Goal: Entertainment & Leisure: Browse casually

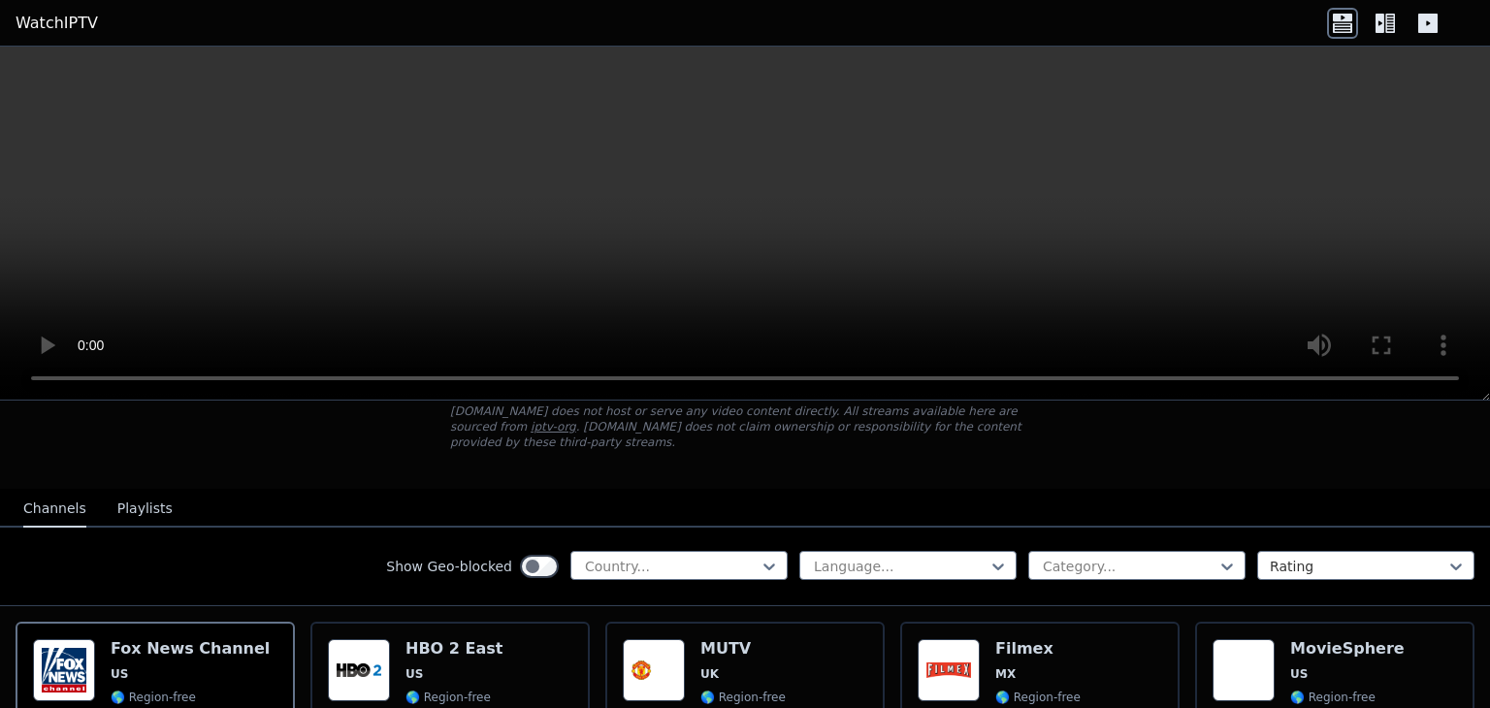
scroll to position [126, 0]
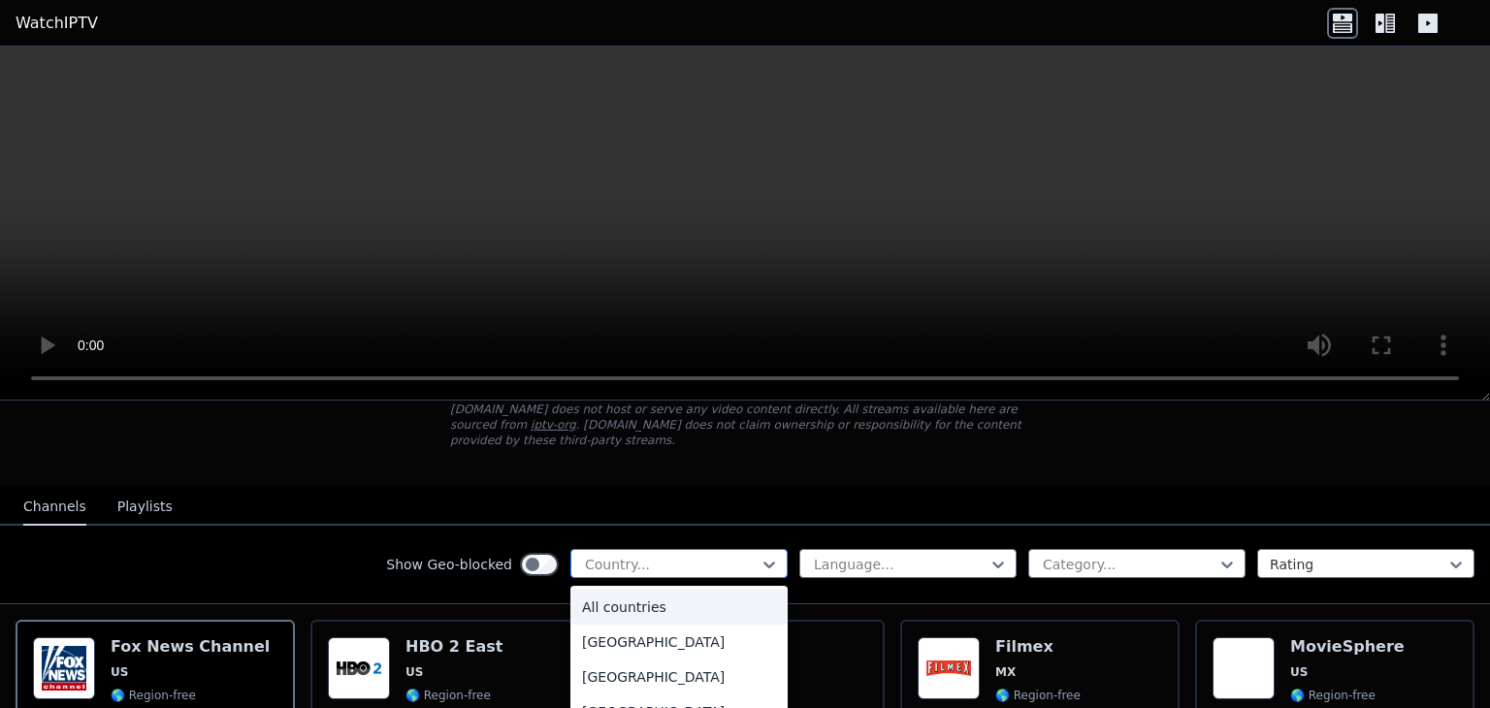
click at [650, 555] on div at bounding box center [671, 564] width 177 height 19
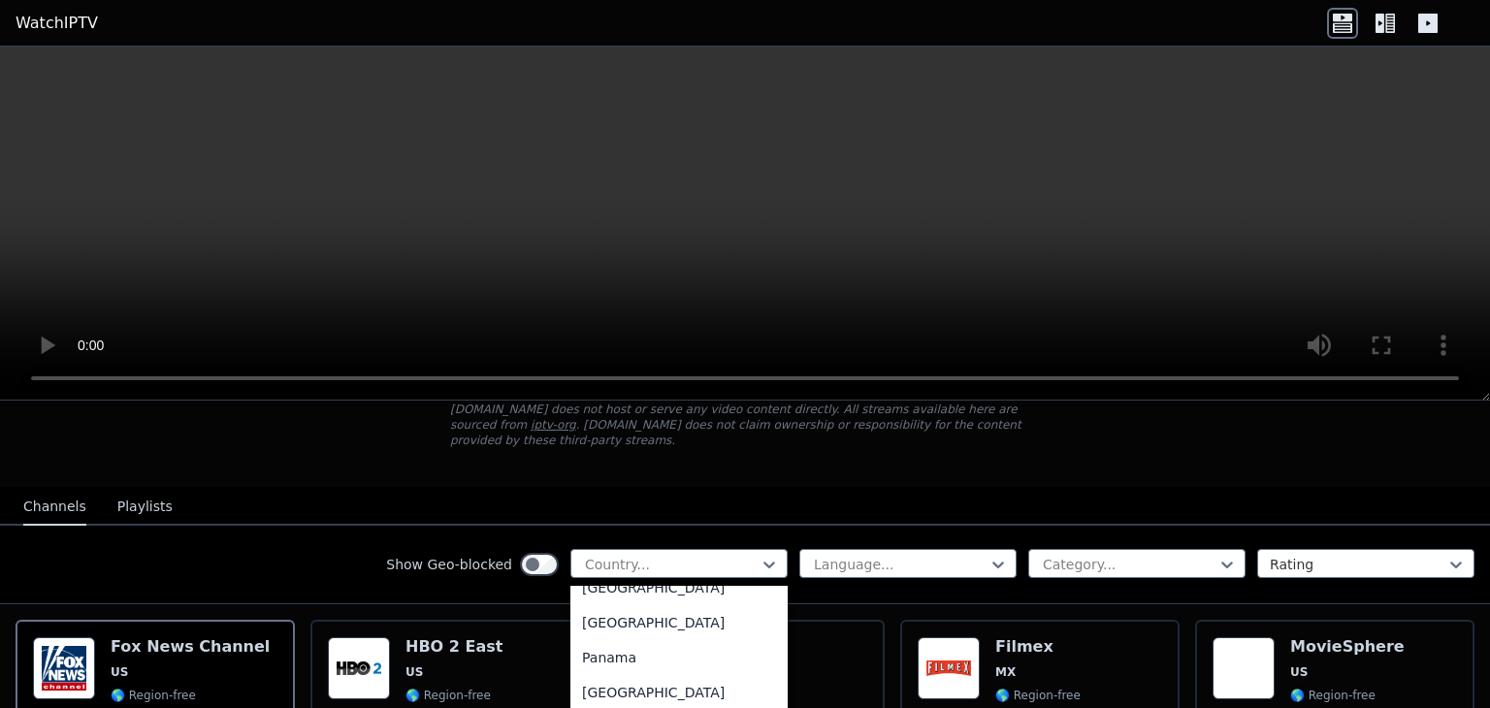
scroll to position [4954, 0]
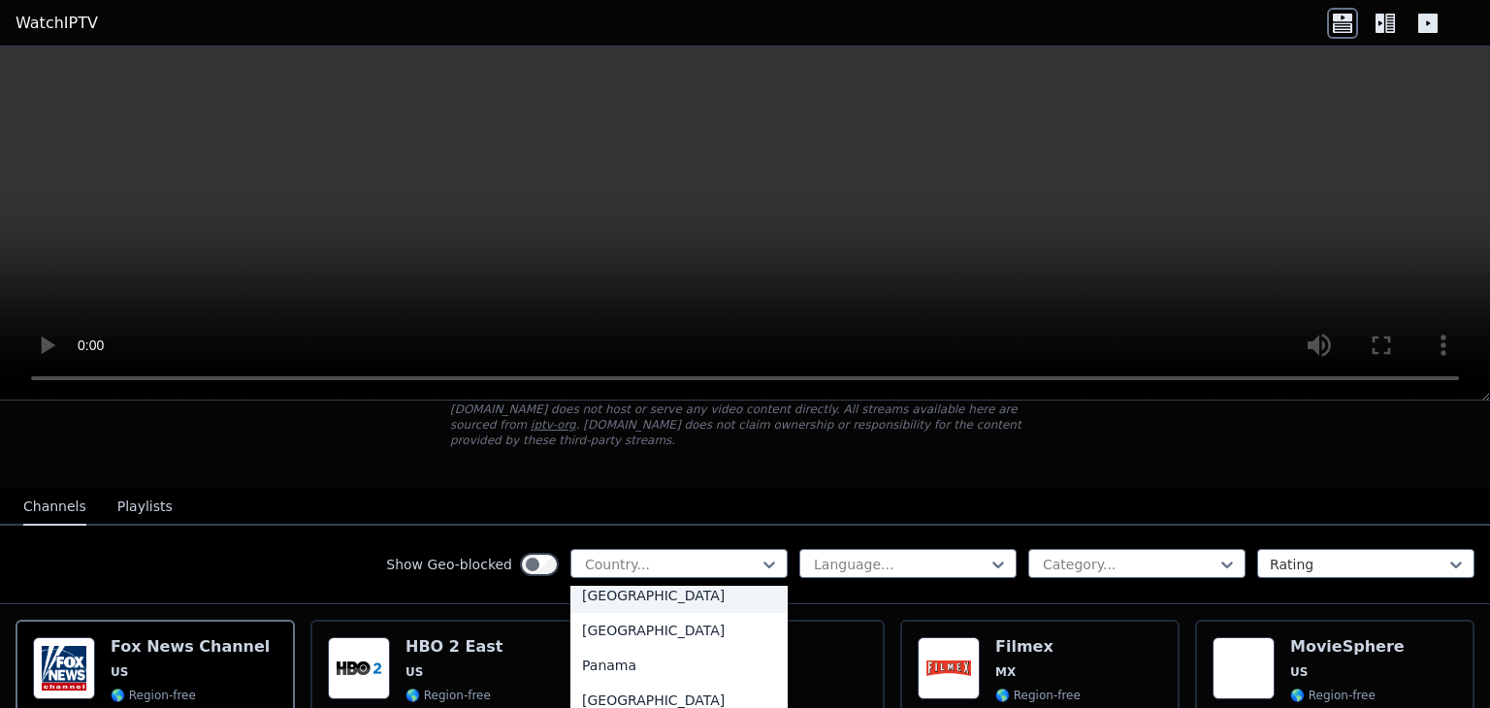
click at [629, 578] on div "[GEOGRAPHIC_DATA]" at bounding box center [678, 595] width 217 height 35
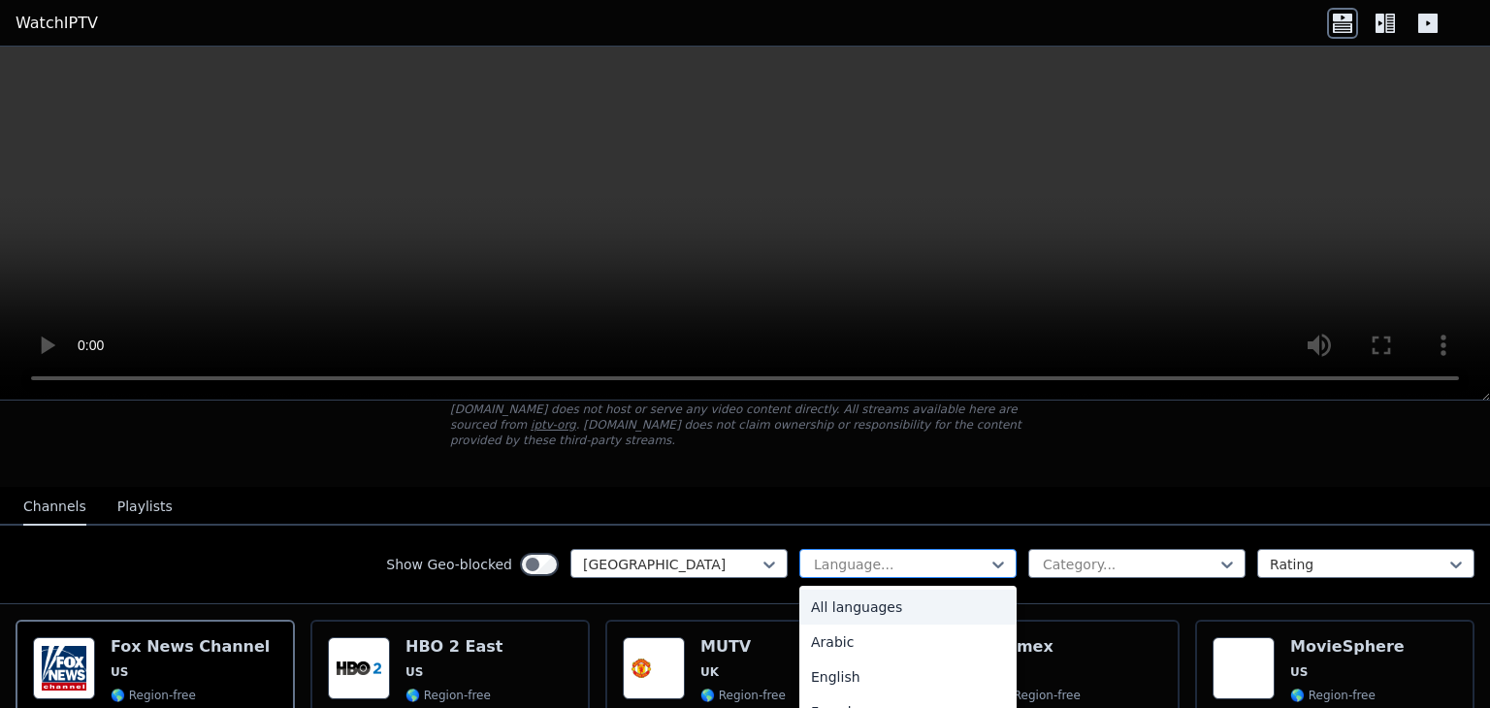
click at [864, 555] on div at bounding box center [900, 564] width 177 height 19
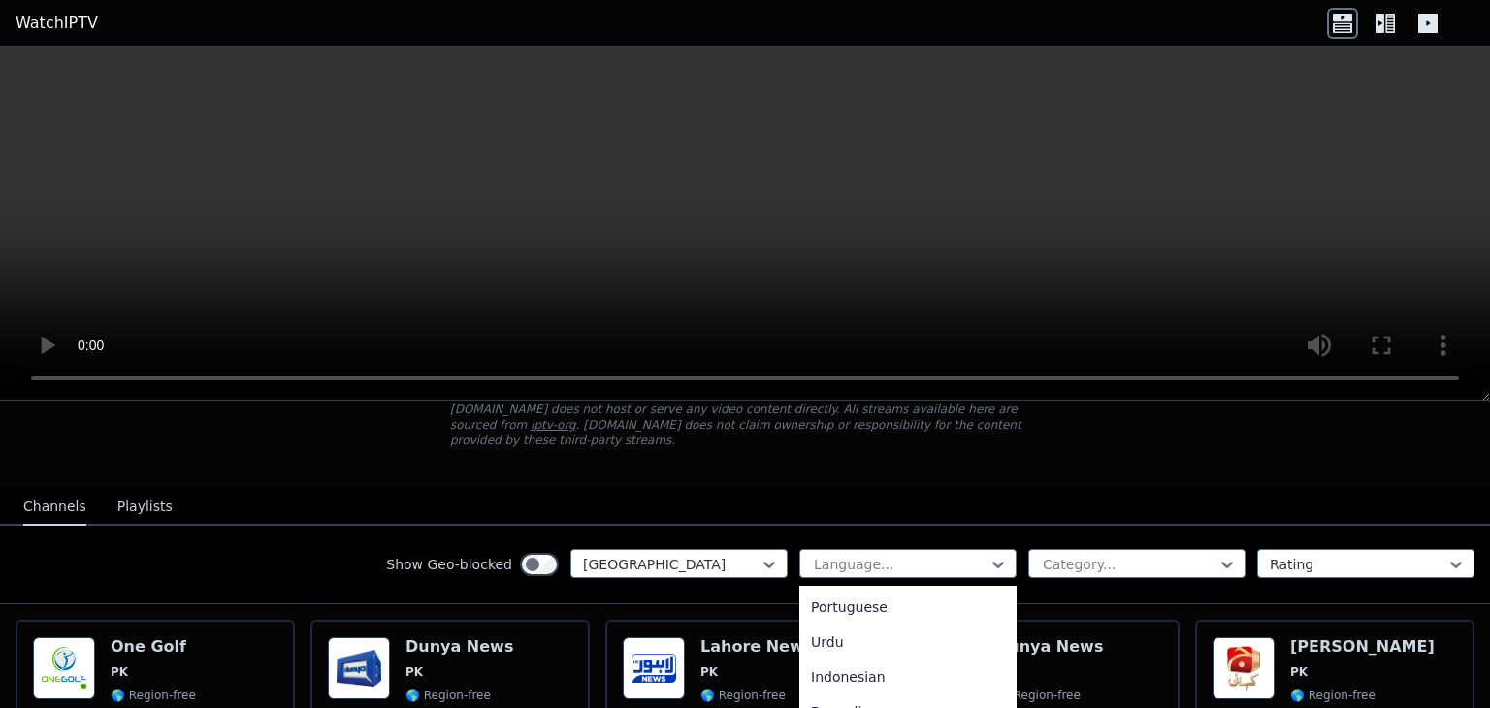
scroll to position [282, 0]
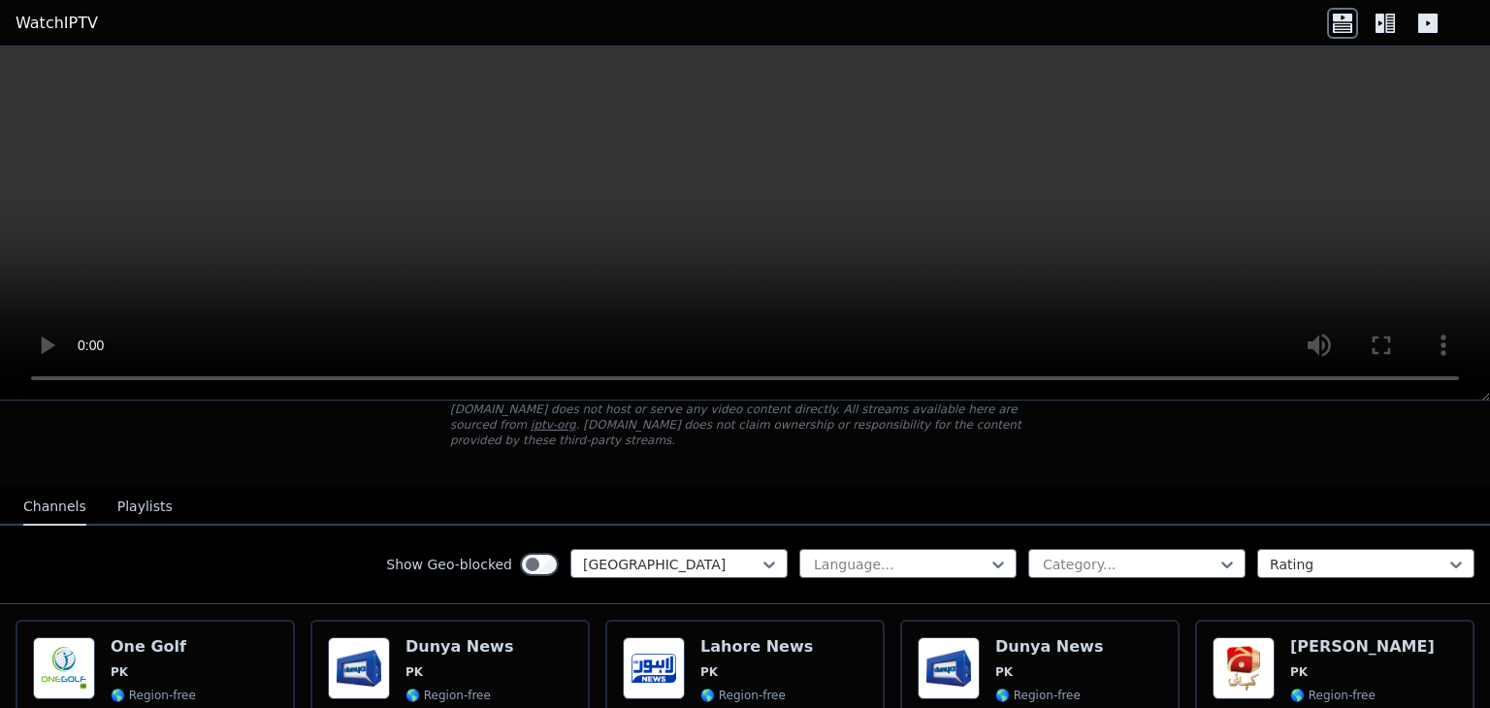
click at [915, 526] on div "Show Geo-blocked Pakistan Language... Category... Rating" at bounding box center [745, 565] width 1490 height 79
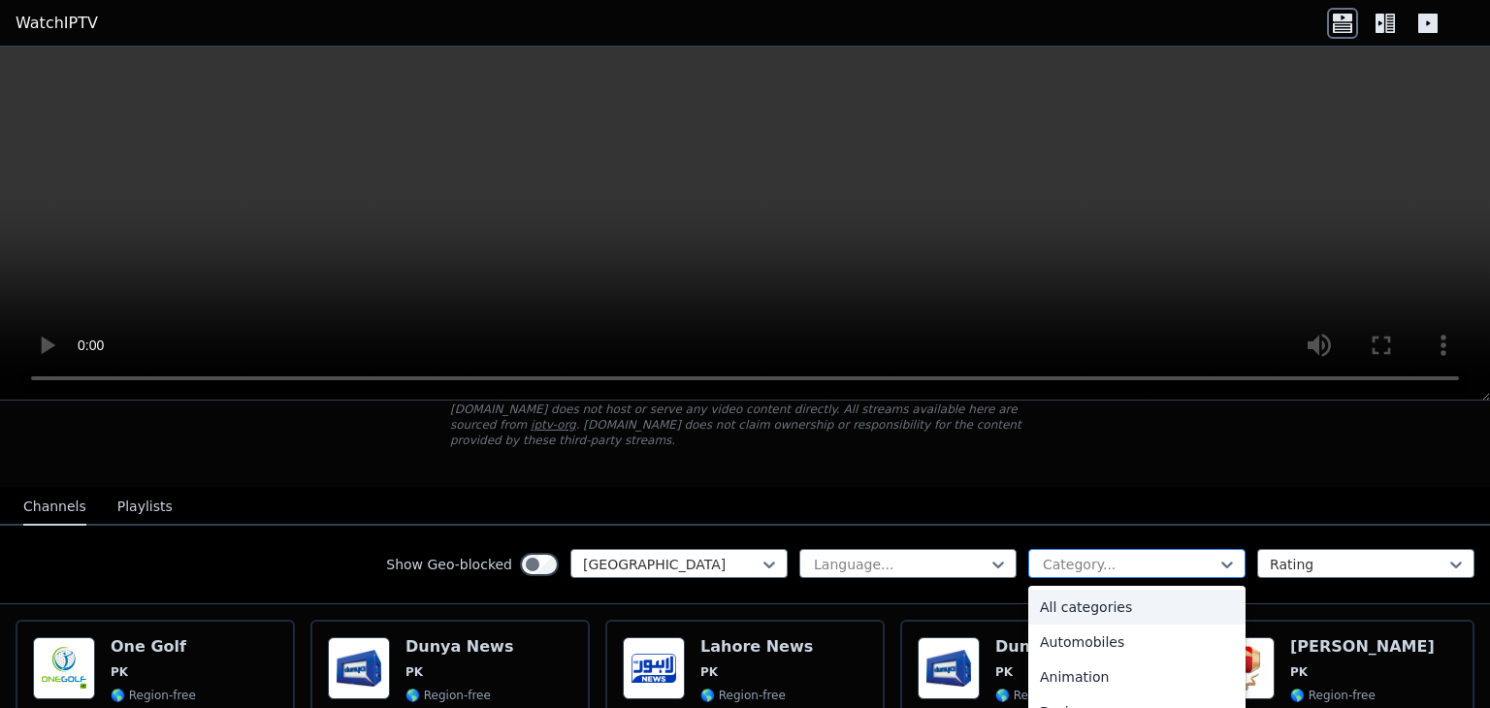
click at [1055, 555] on div at bounding box center [1129, 564] width 177 height 19
click at [1071, 630] on div "Sports" at bounding box center [1136, 647] width 217 height 35
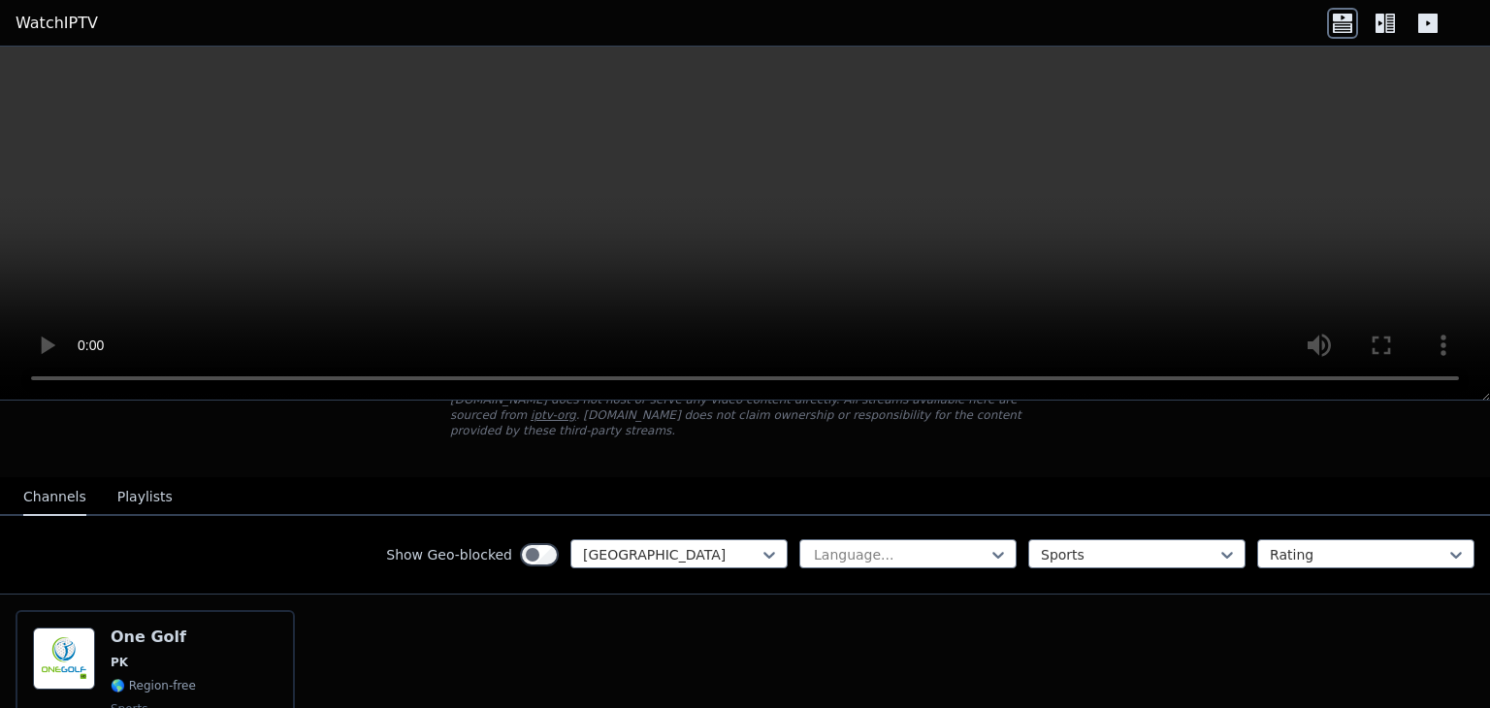
scroll to position [136, 0]
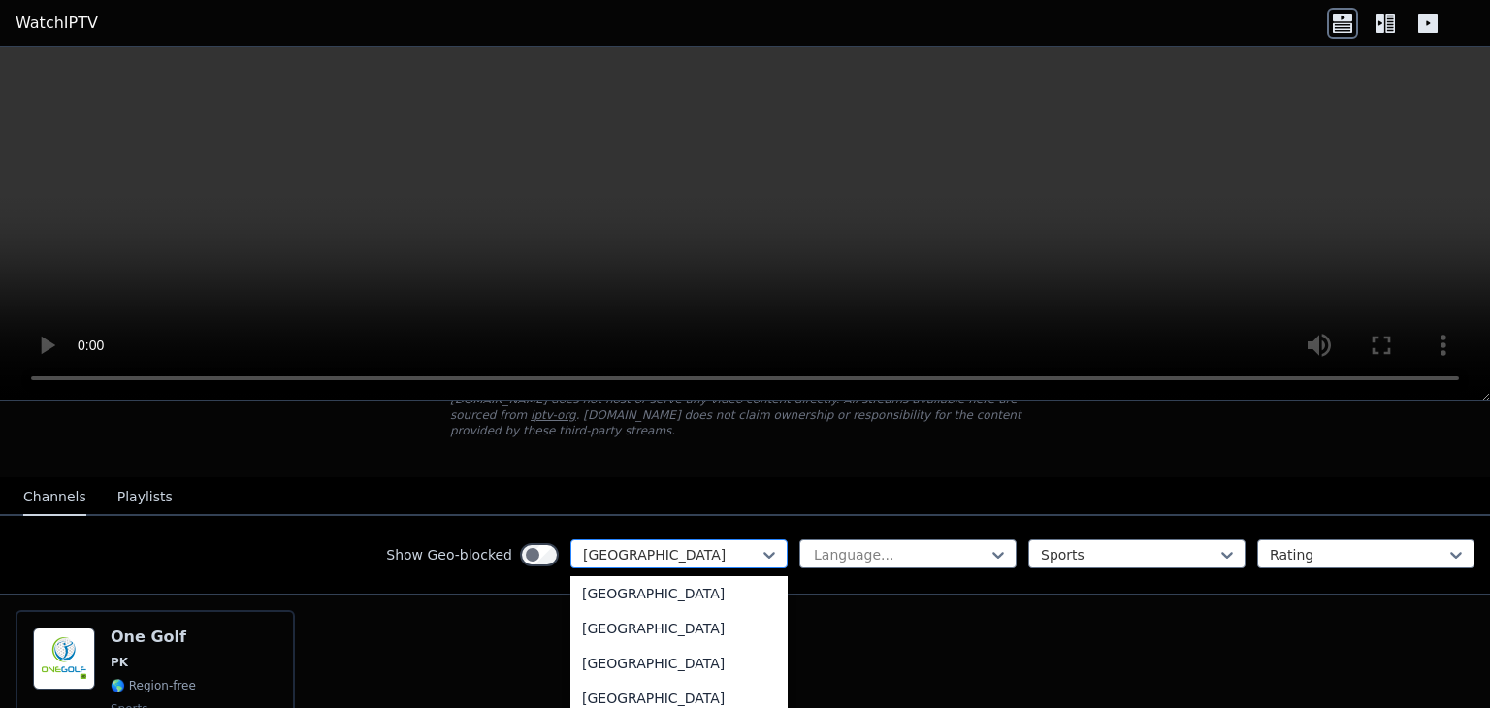
click at [725, 545] on div at bounding box center [671, 554] width 177 height 19
click at [634, 679] on div "[GEOGRAPHIC_DATA]" at bounding box center [678, 696] width 217 height 35
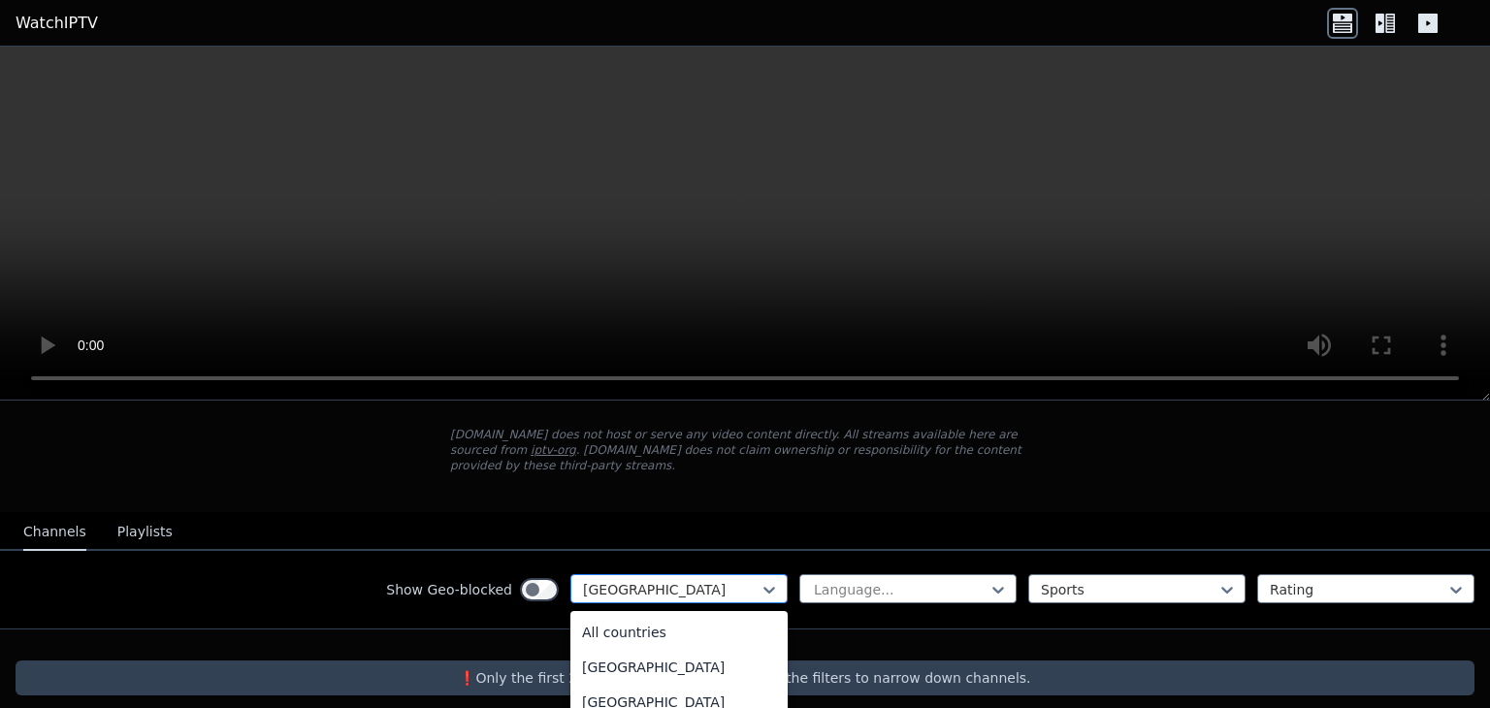
scroll to position [6929, 0]
click at [722, 580] on div at bounding box center [671, 589] width 177 height 19
click at [623, 647] on div "[GEOGRAPHIC_DATA]" at bounding box center [678, 664] width 217 height 35
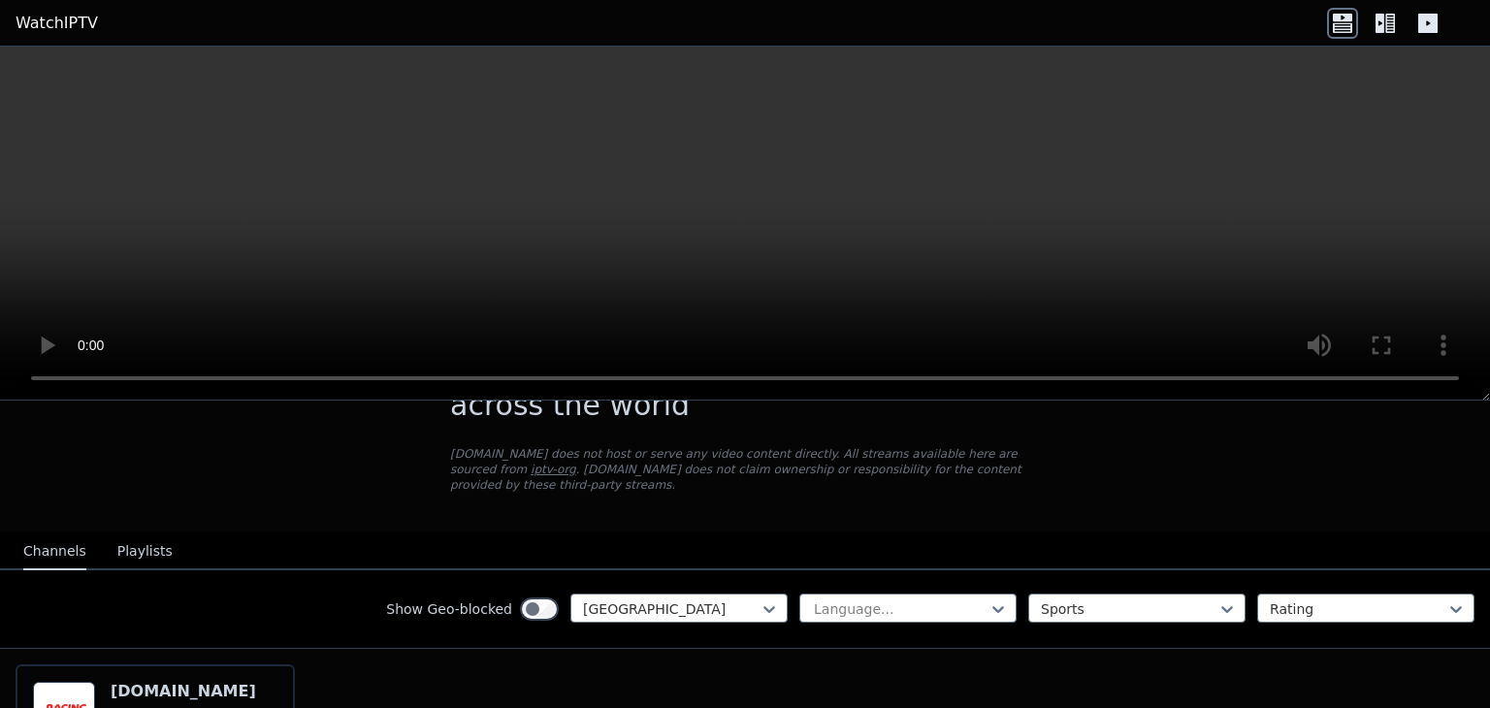
scroll to position [75, 0]
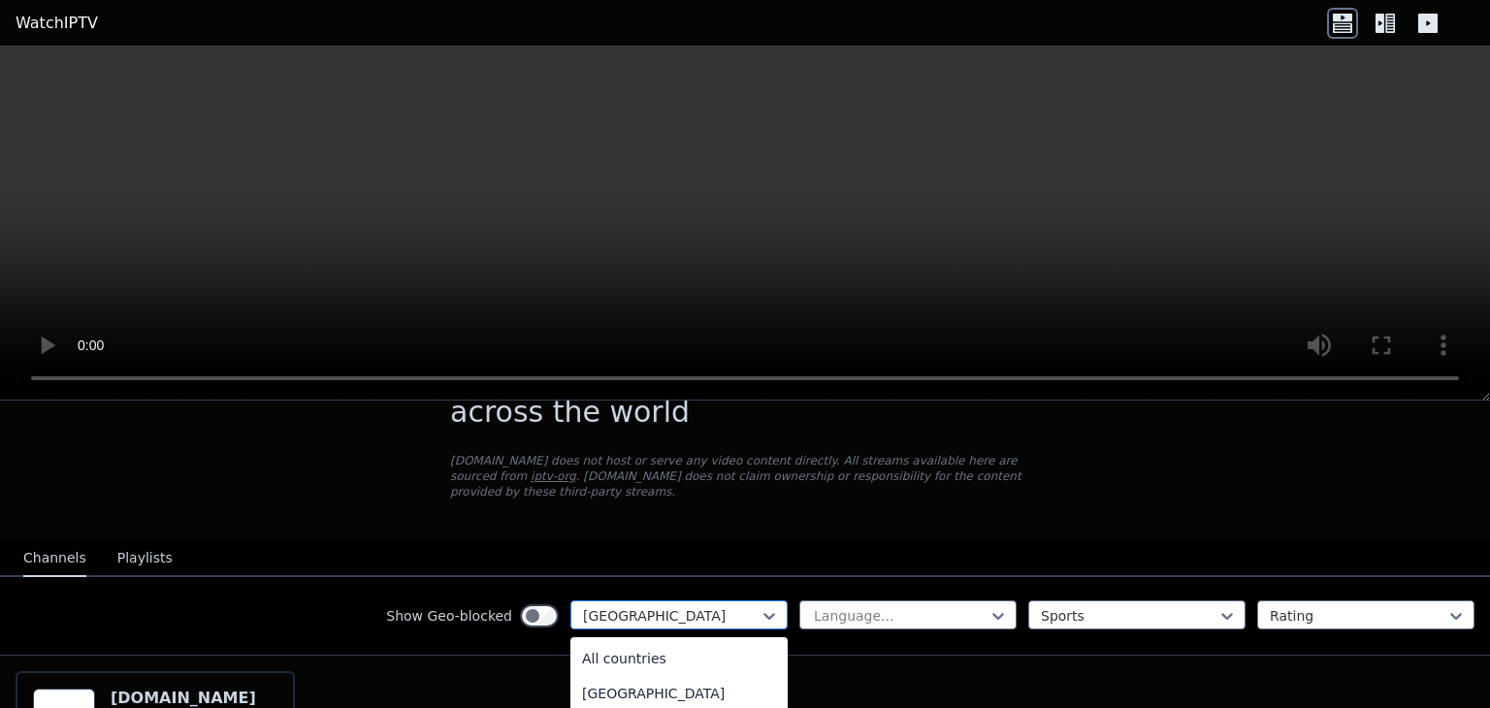
click at [699, 600] on div "[GEOGRAPHIC_DATA]" at bounding box center [678, 614] width 217 height 29
click at [667, 641] on div "All countries" at bounding box center [678, 658] width 217 height 35
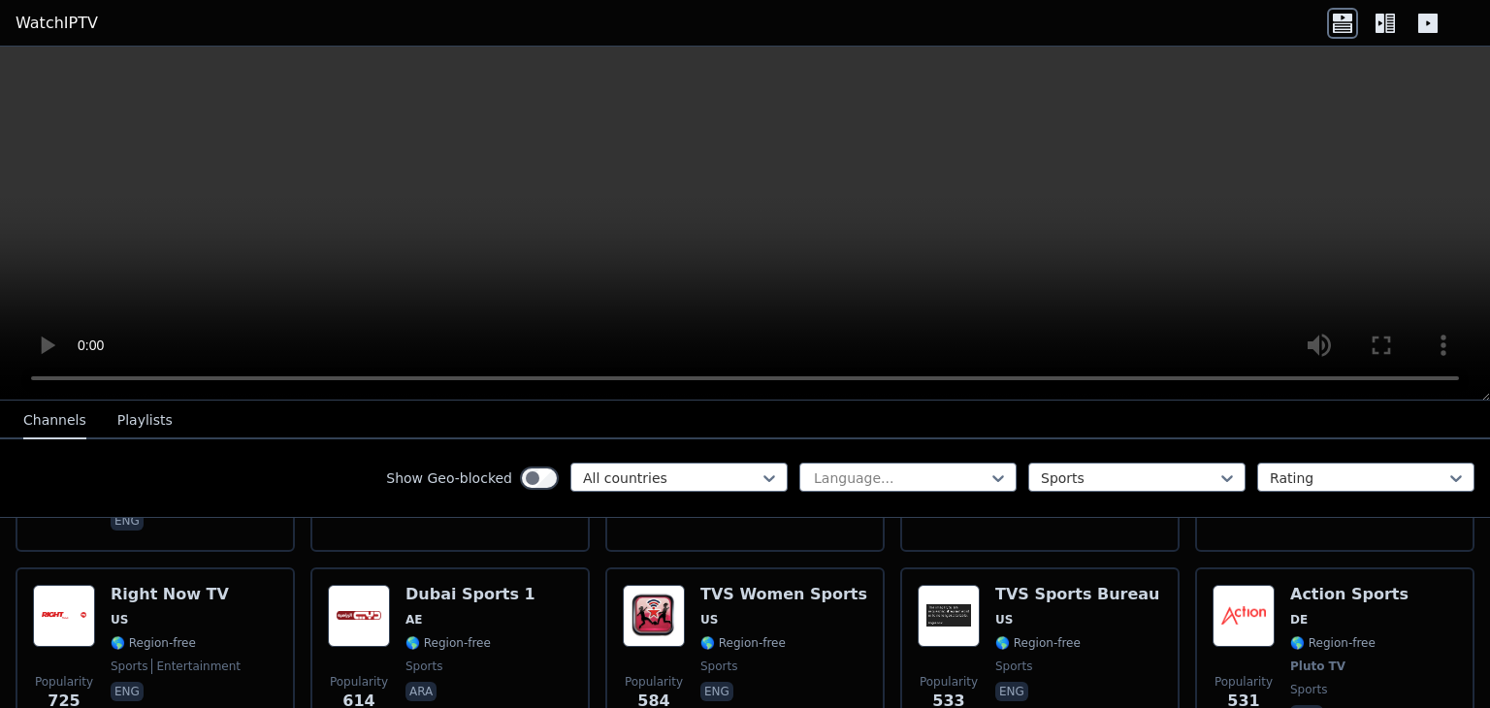
scroll to position [1319, 0]
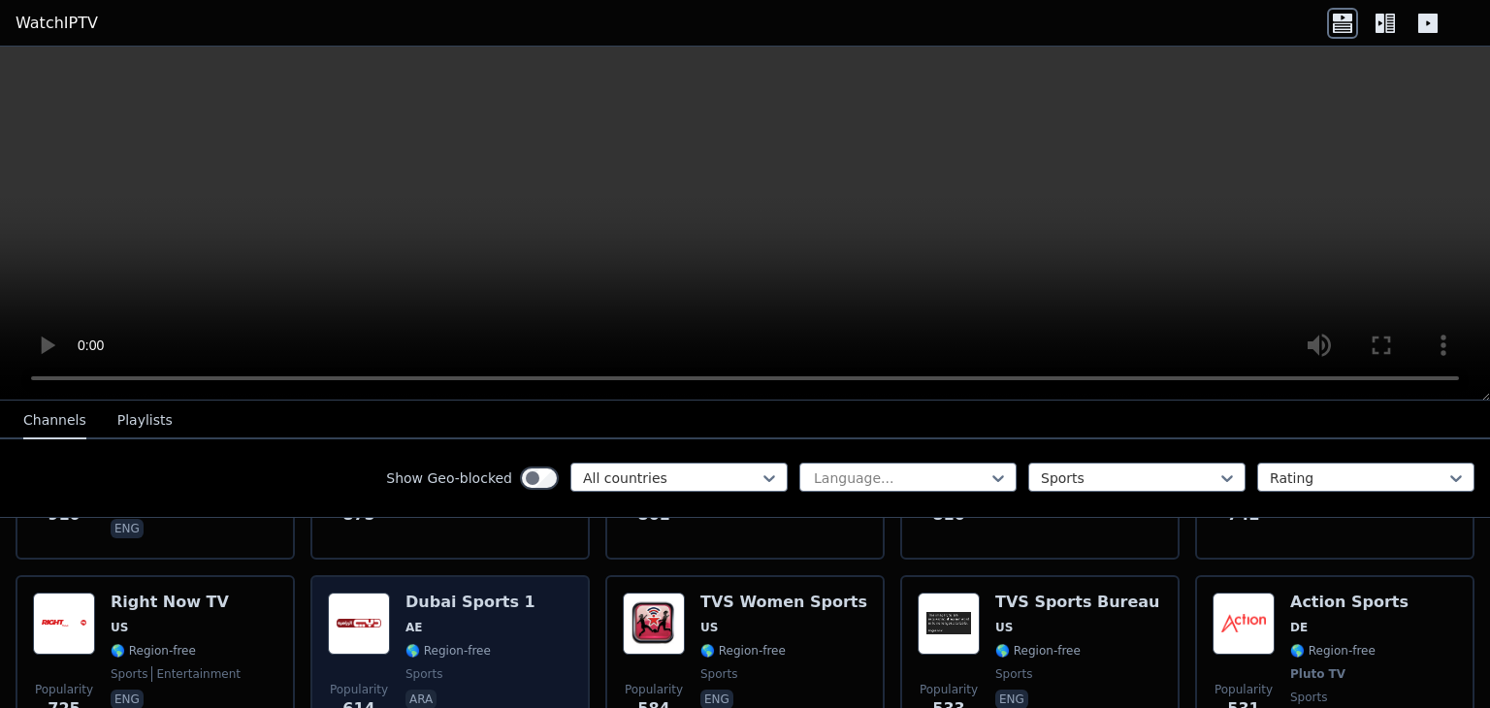
click at [515, 603] on div "Popularity 614 Dubai Sports 1 AE 🌎 Region-free sports ara" at bounding box center [450, 665] width 244 height 144
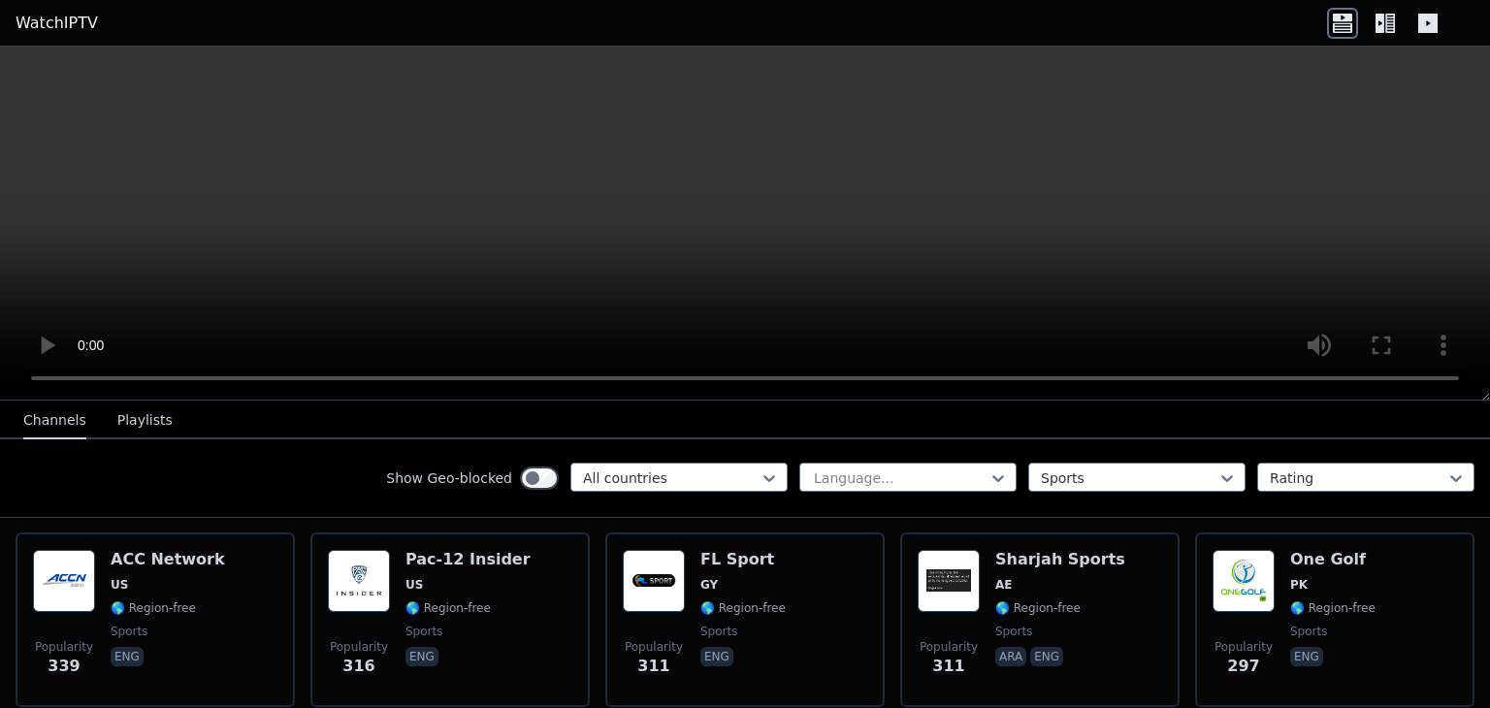
scroll to position [1747, 0]
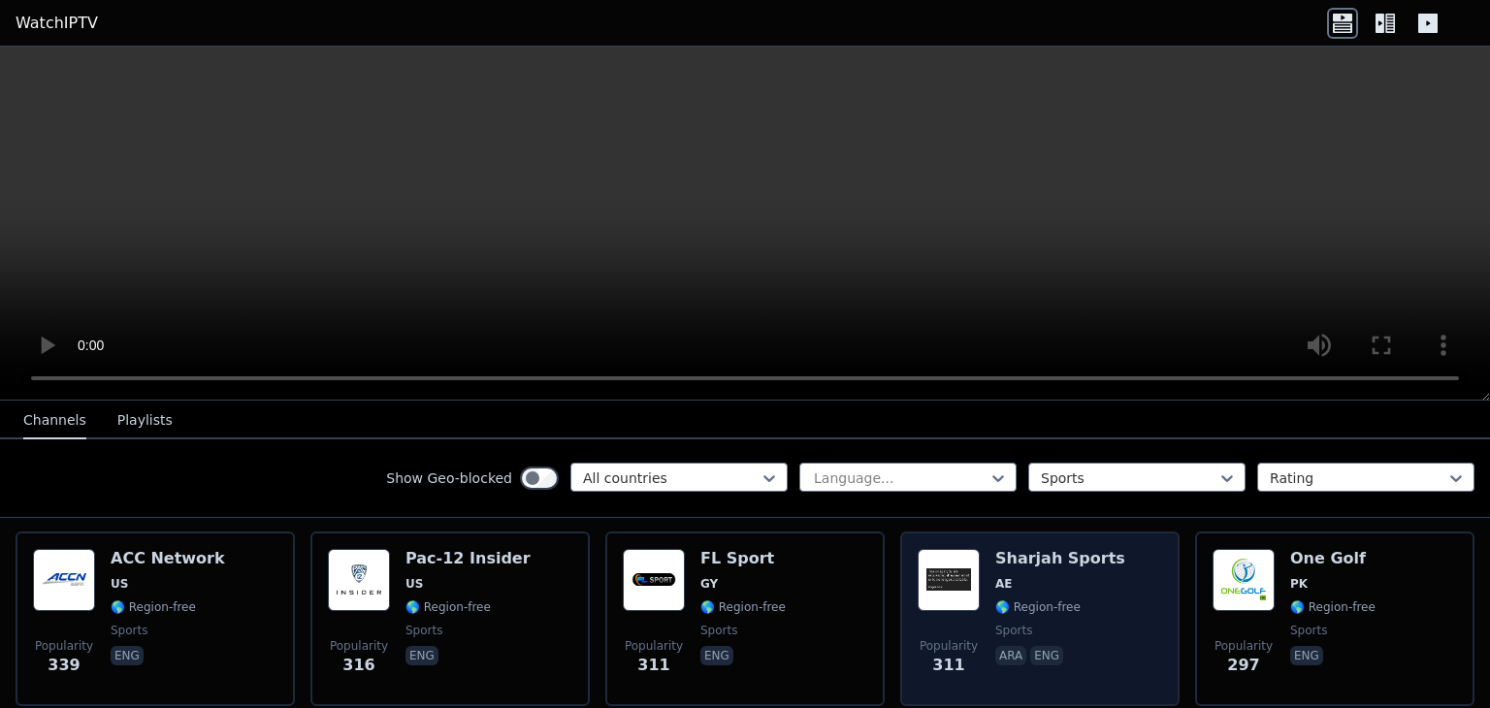
click at [1020, 576] on span "AE" at bounding box center [1060, 584] width 130 height 16
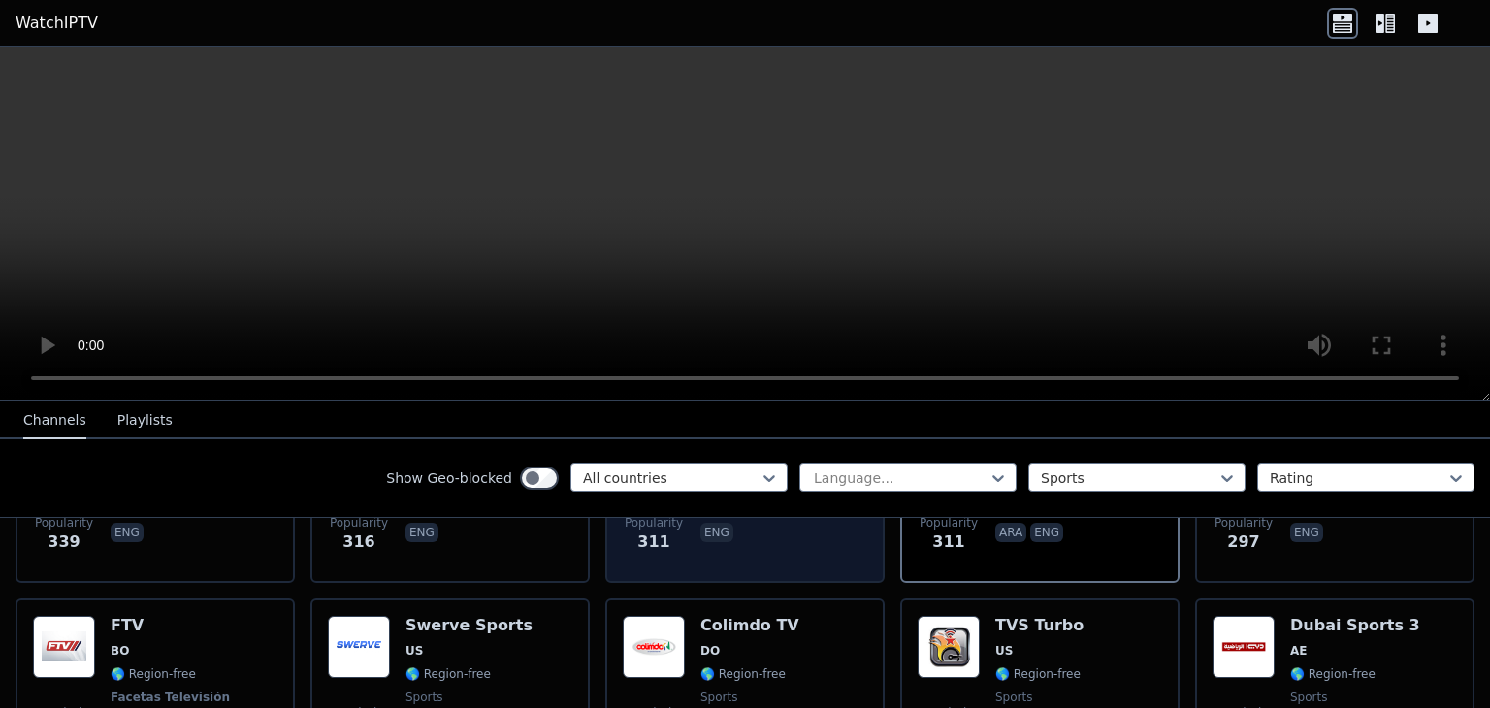
scroll to position [1874, 0]
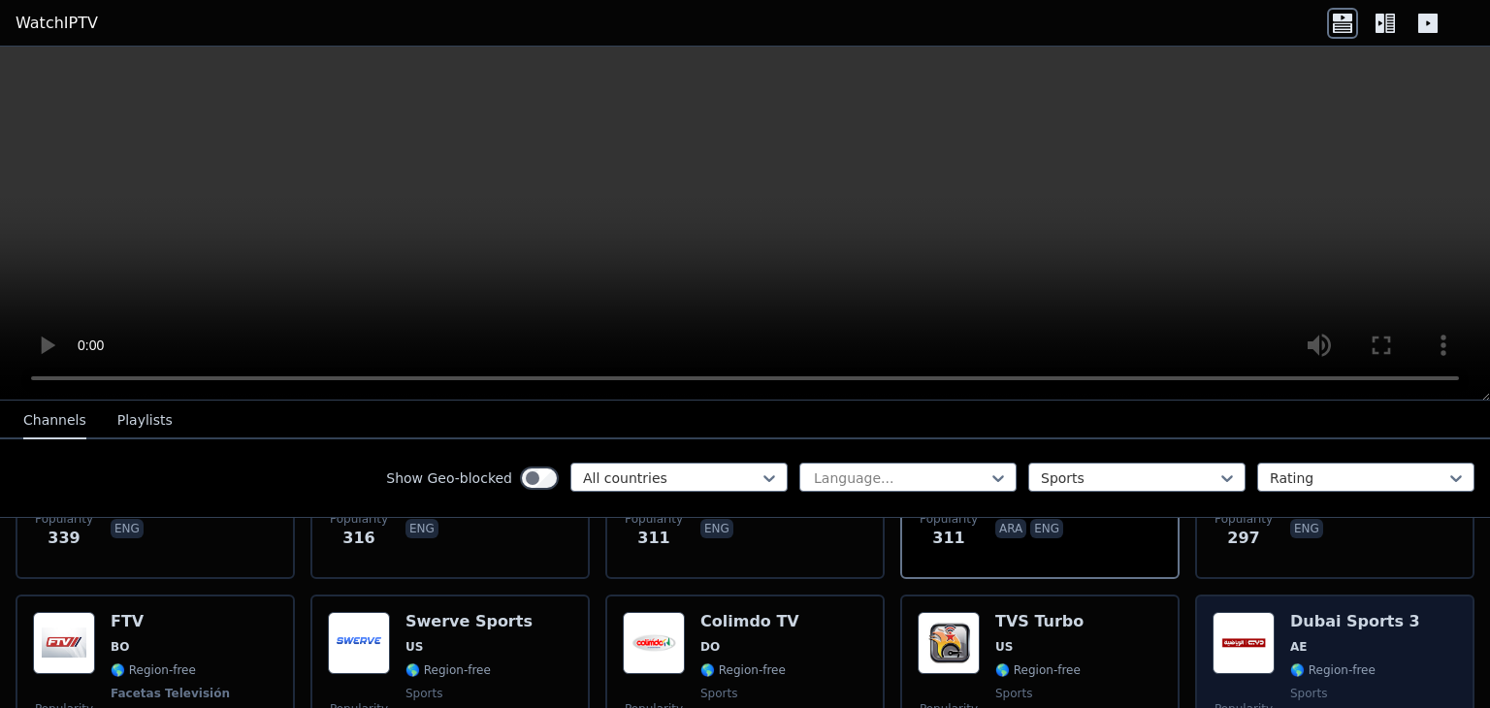
click at [1269, 614] on div "Popularity 255 Dubai Sports 3 AE 🌎 Region-free sports ara" at bounding box center [1334, 684] width 244 height 144
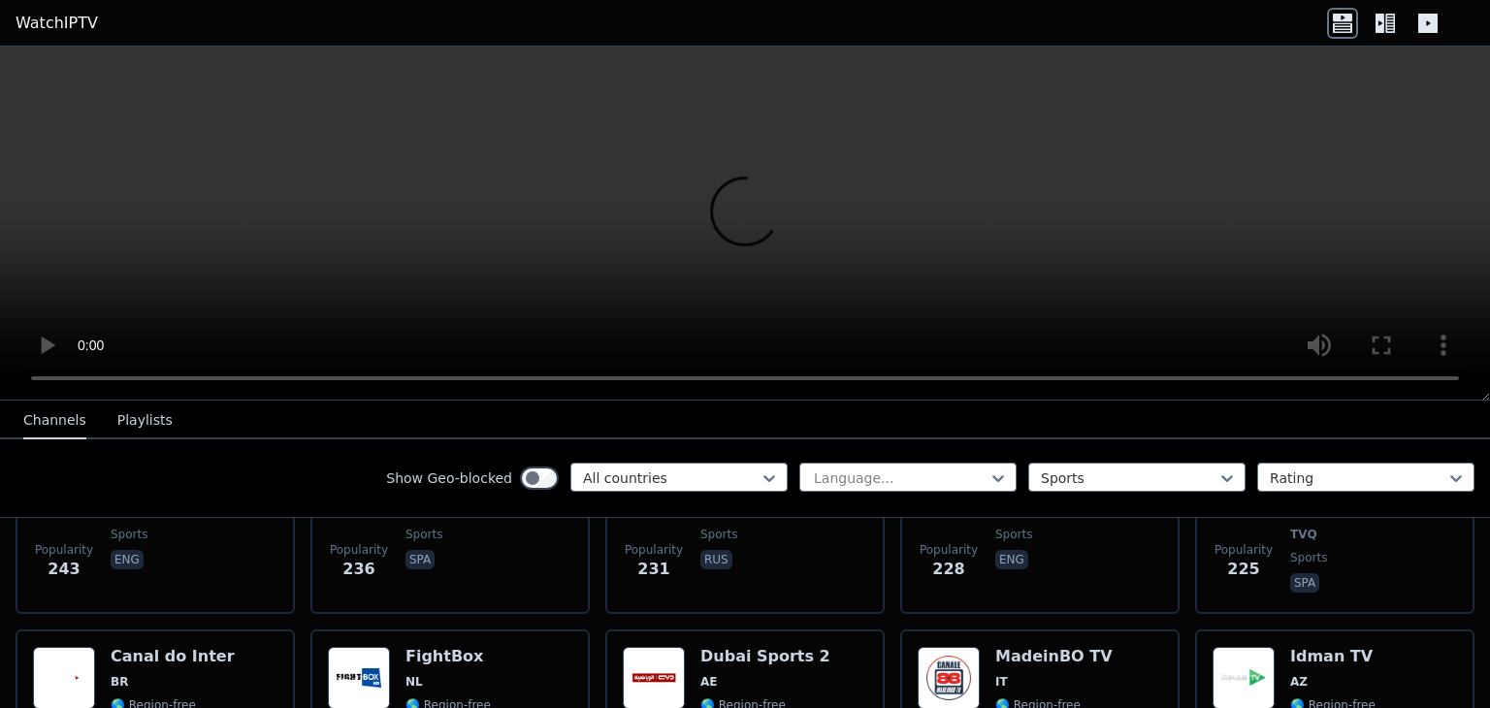
scroll to position [2456, 0]
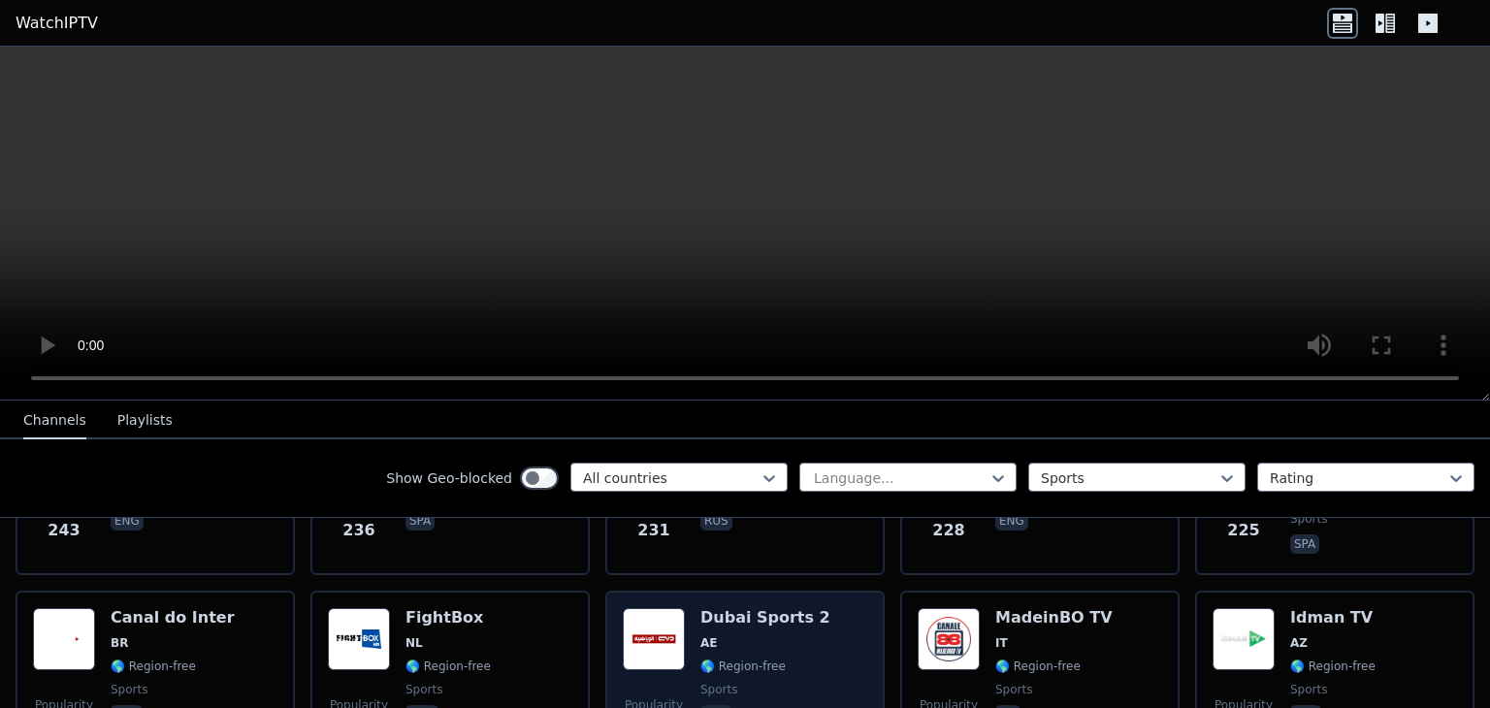
click at [738, 635] on span "AE" at bounding box center [765, 643] width 130 height 16
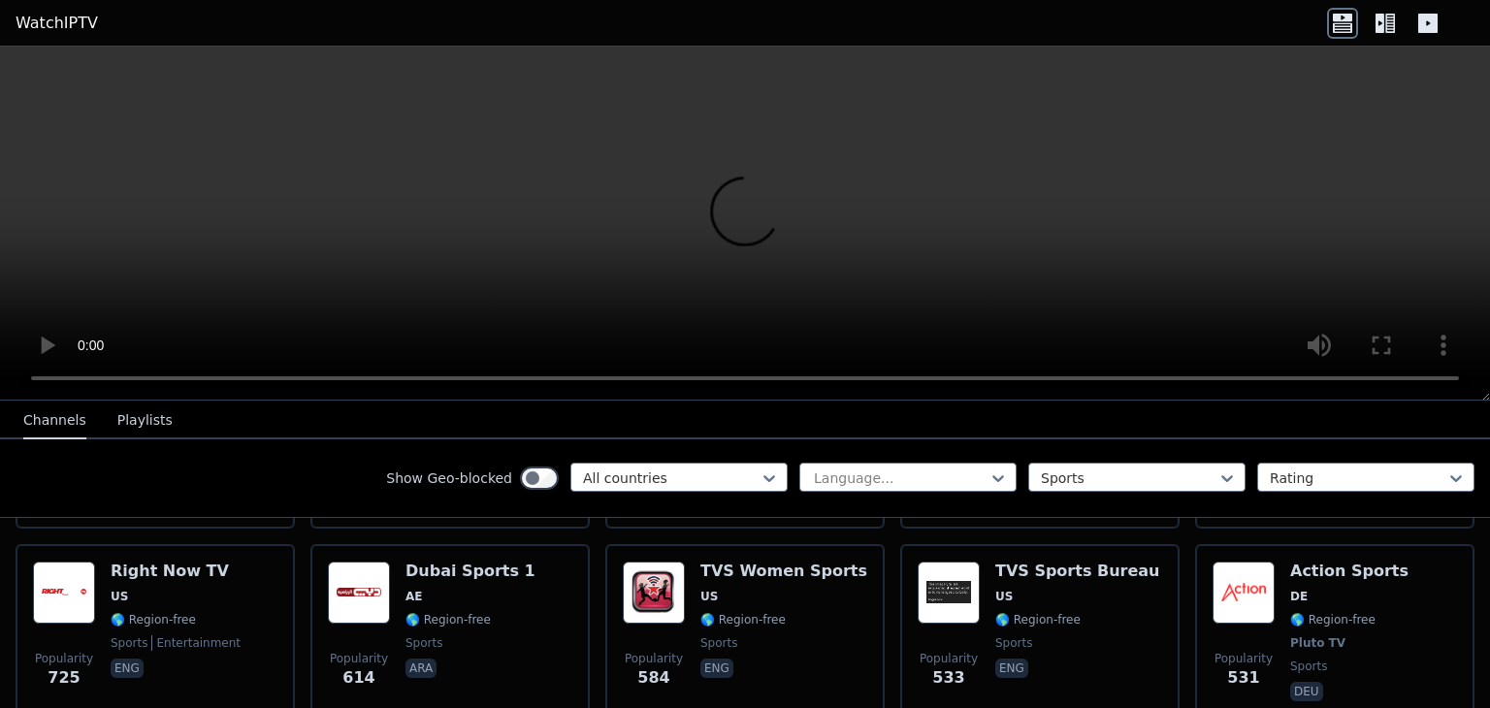
scroll to position [1342, 0]
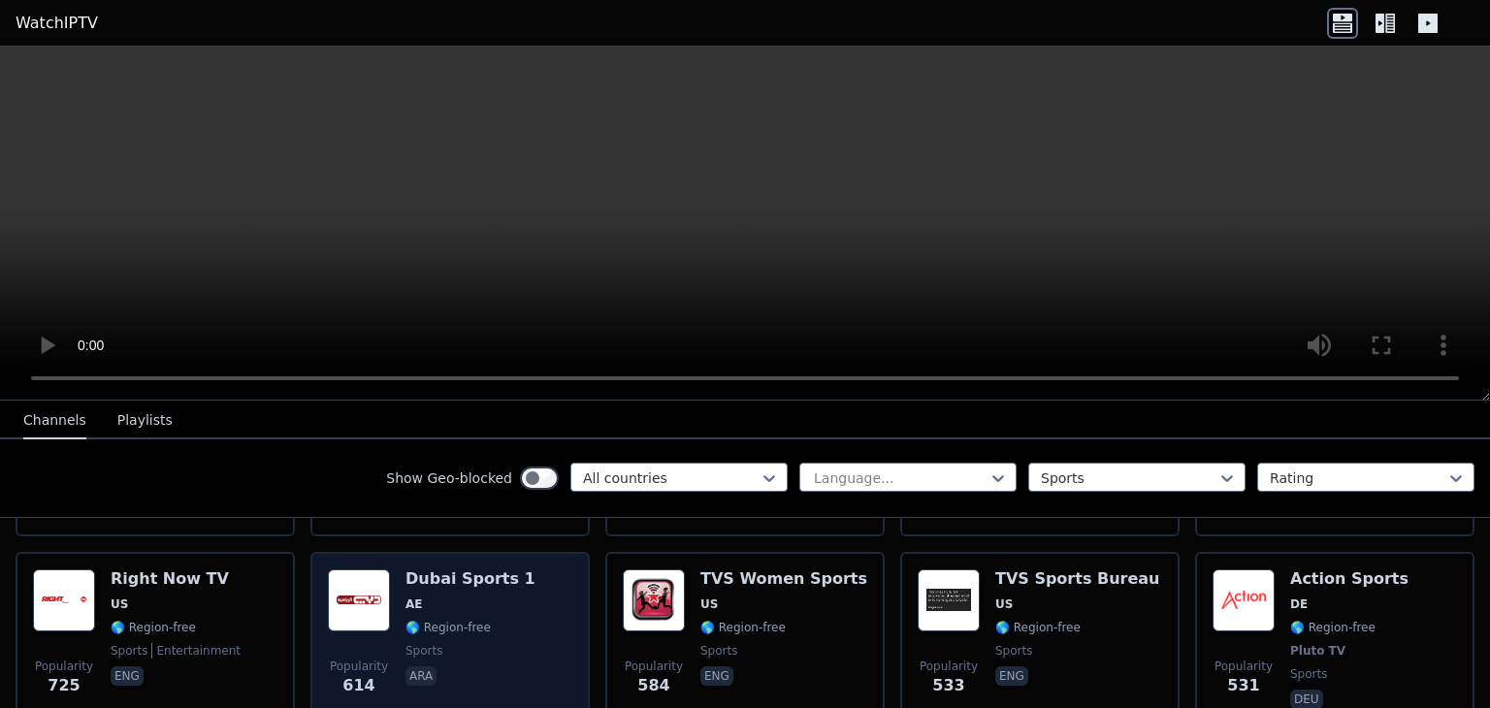
click at [520, 624] on div "Popularity 614 Dubai Sports 1 AE 🌎 Region-free sports ara" at bounding box center [450, 641] width 244 height 144
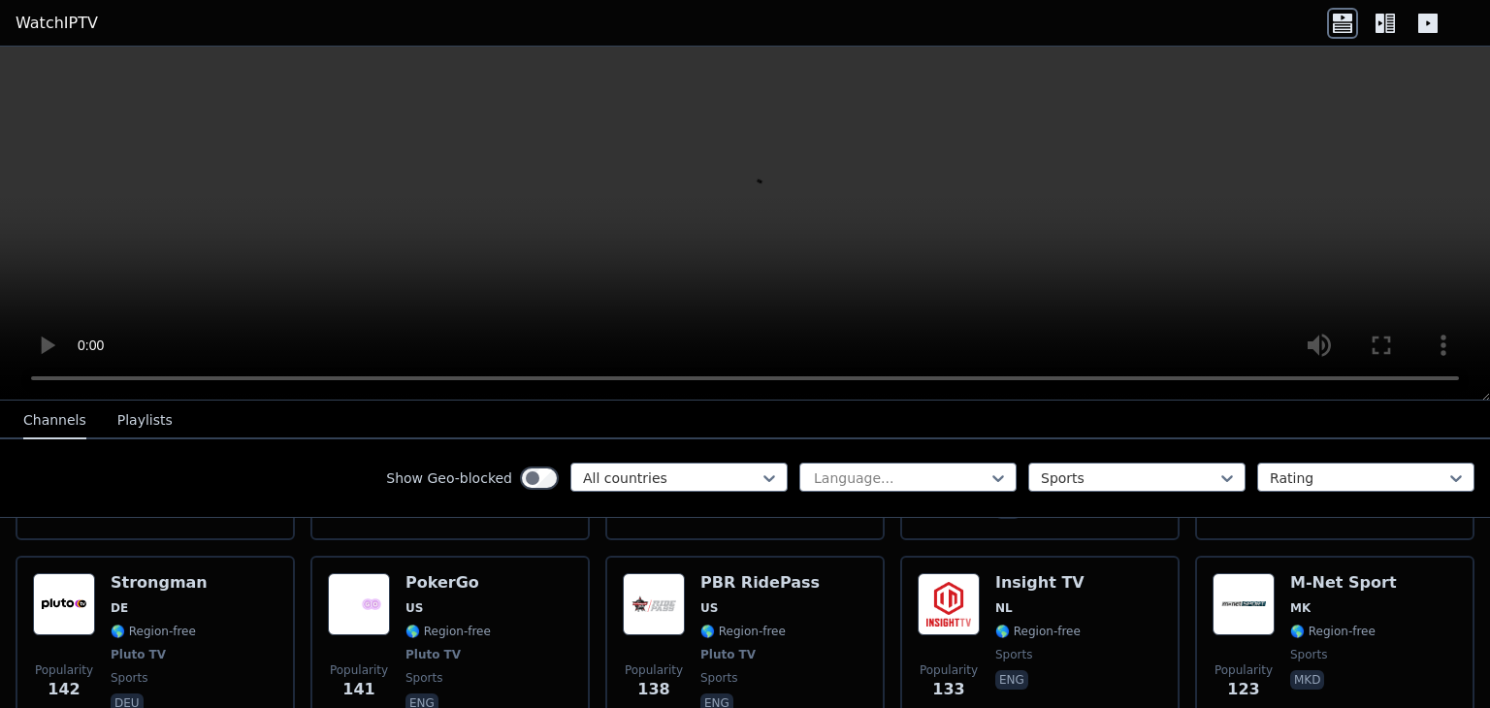
scroll to position [3456, 0]
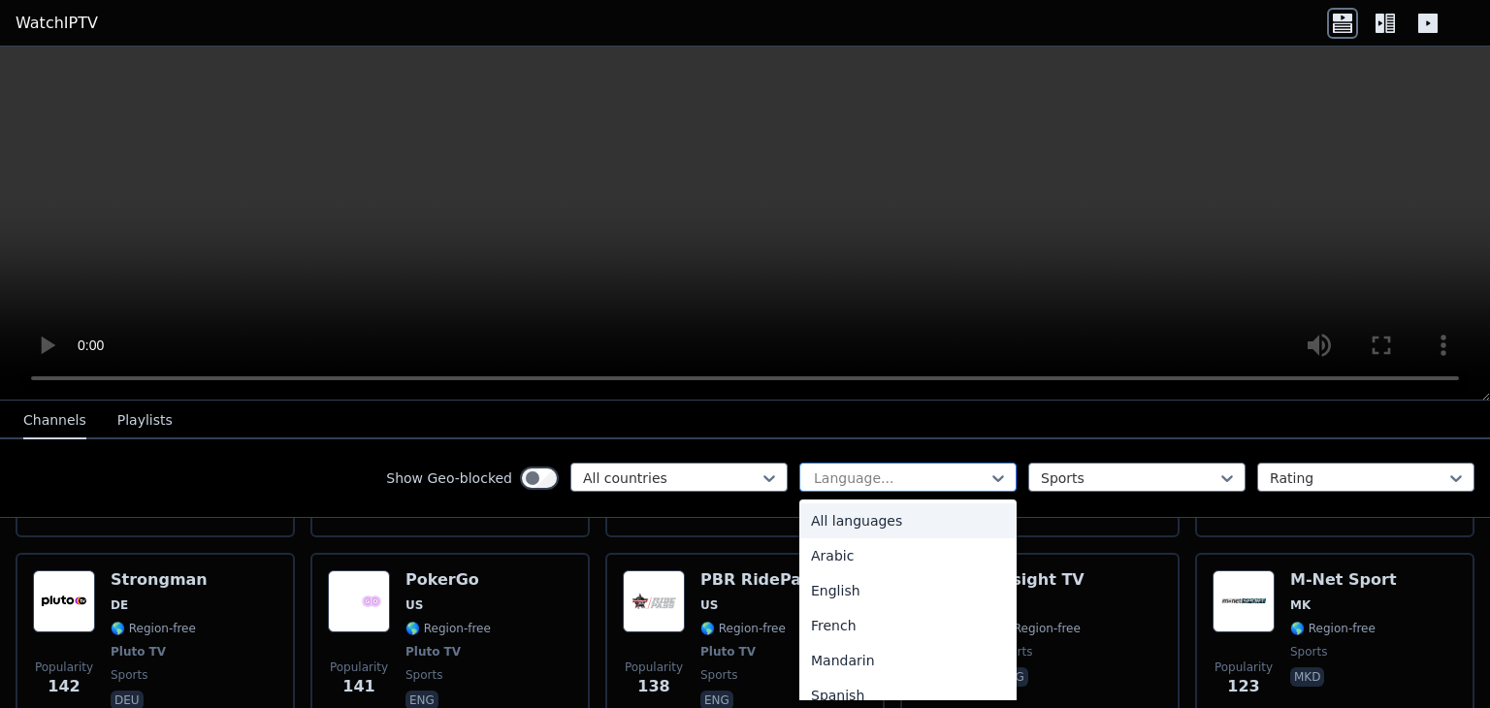
click at [865, 481] on div at bounding box center [900, 477] width 177 height 19
click at [862, 591] on div "English" at bounding box center [907, 590] width 217 height 35
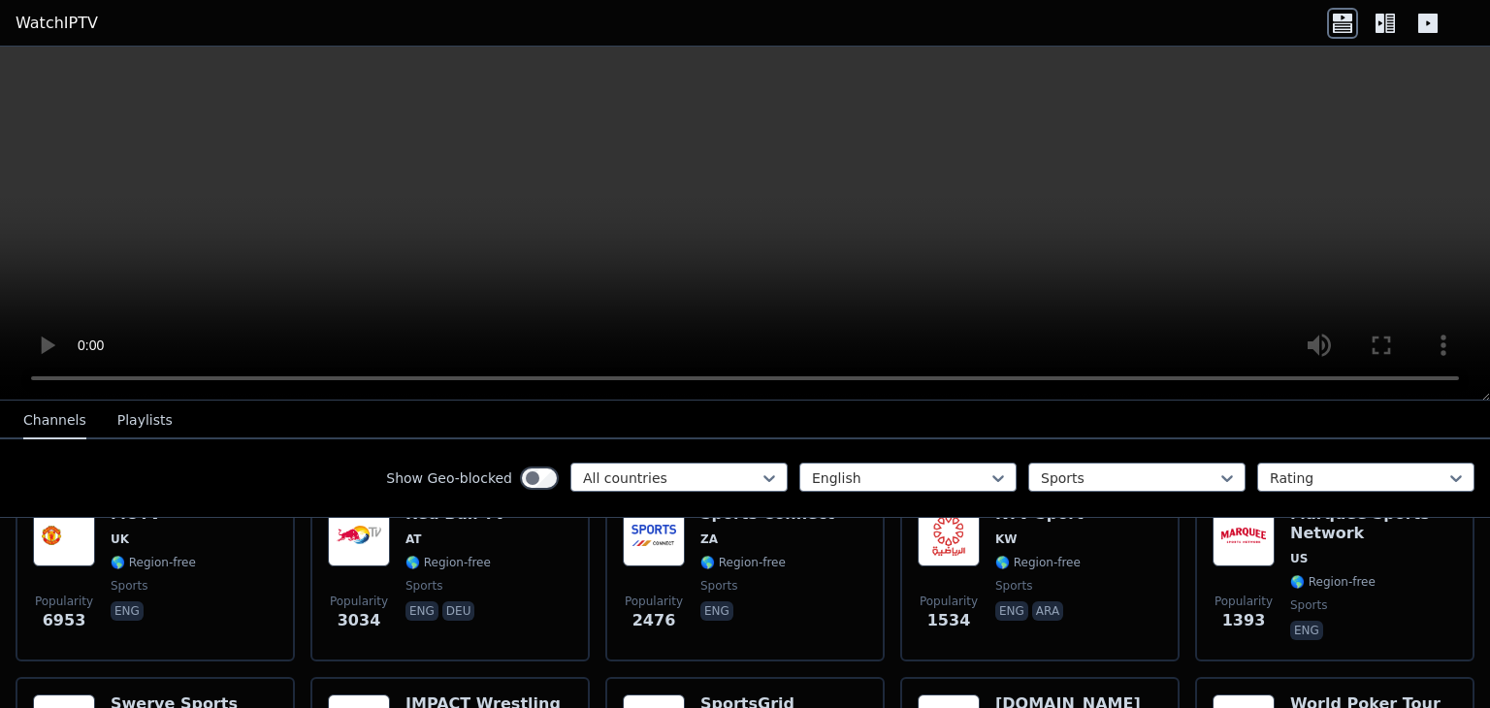
scroll to position [260, 0]
click at [710, 476] on div at bounding box center [671, 477] width 177 height 19
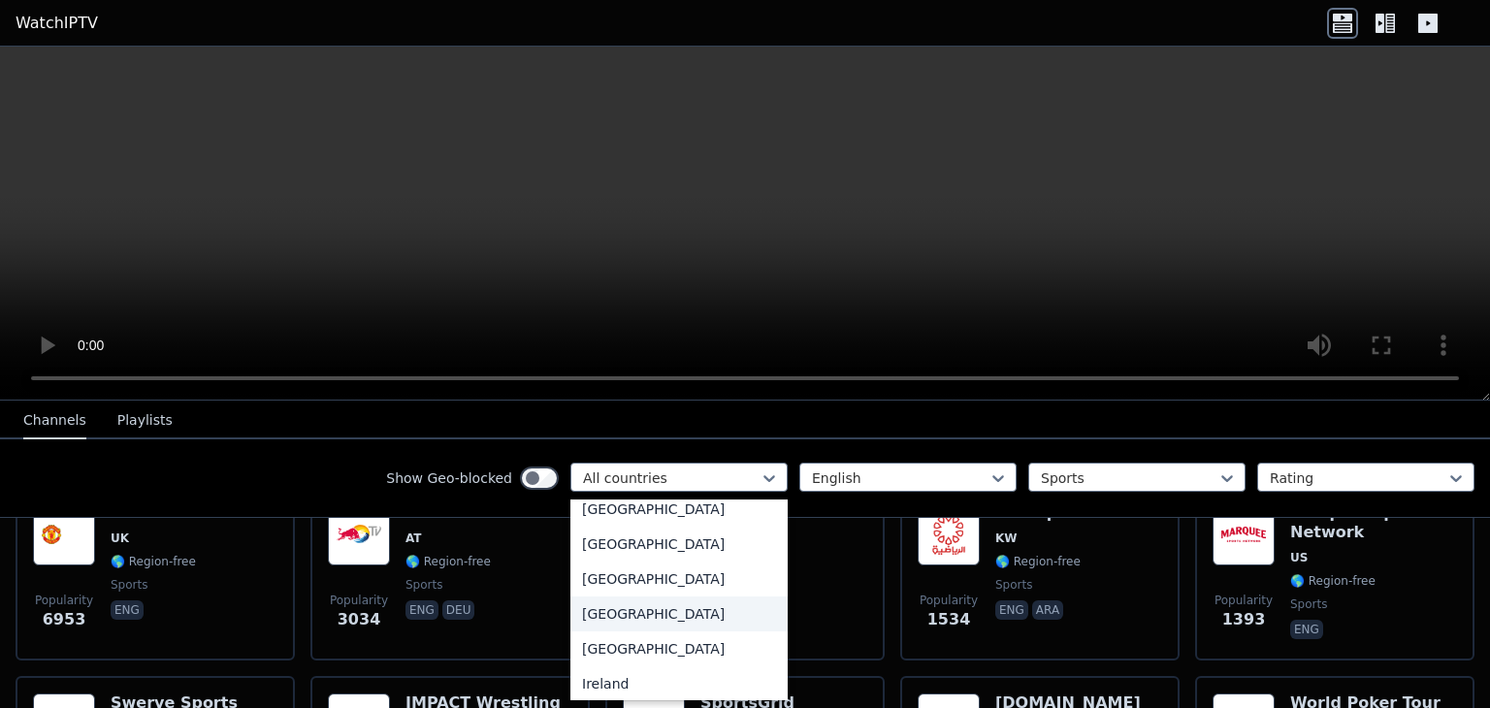
scroll to position [3016, 0]
click at [608, 517] on div "[GEOGRAPHIC_DATA]" at bounding box center [678, 507] width 217 height 35
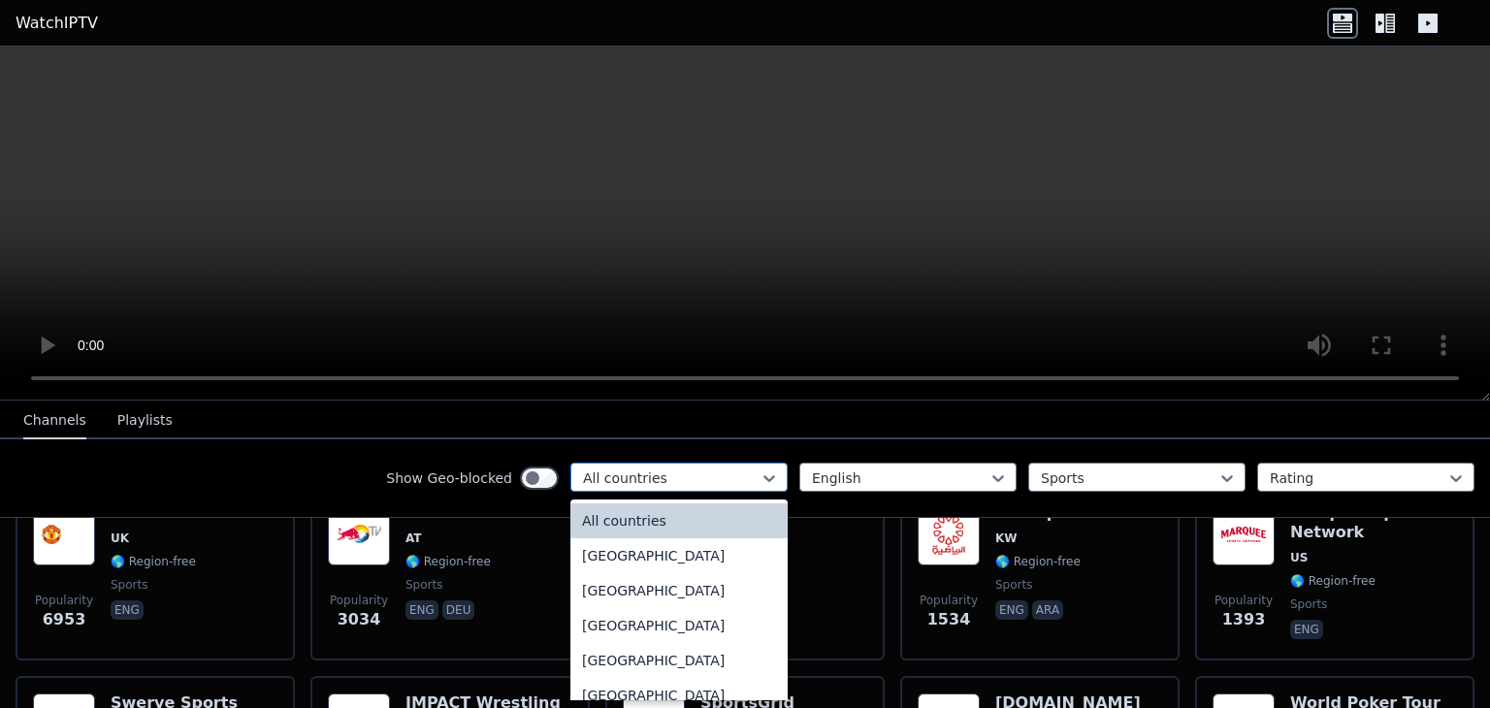
click at [661, 474] on div at bounding box center [671, 477] width 177 height 19
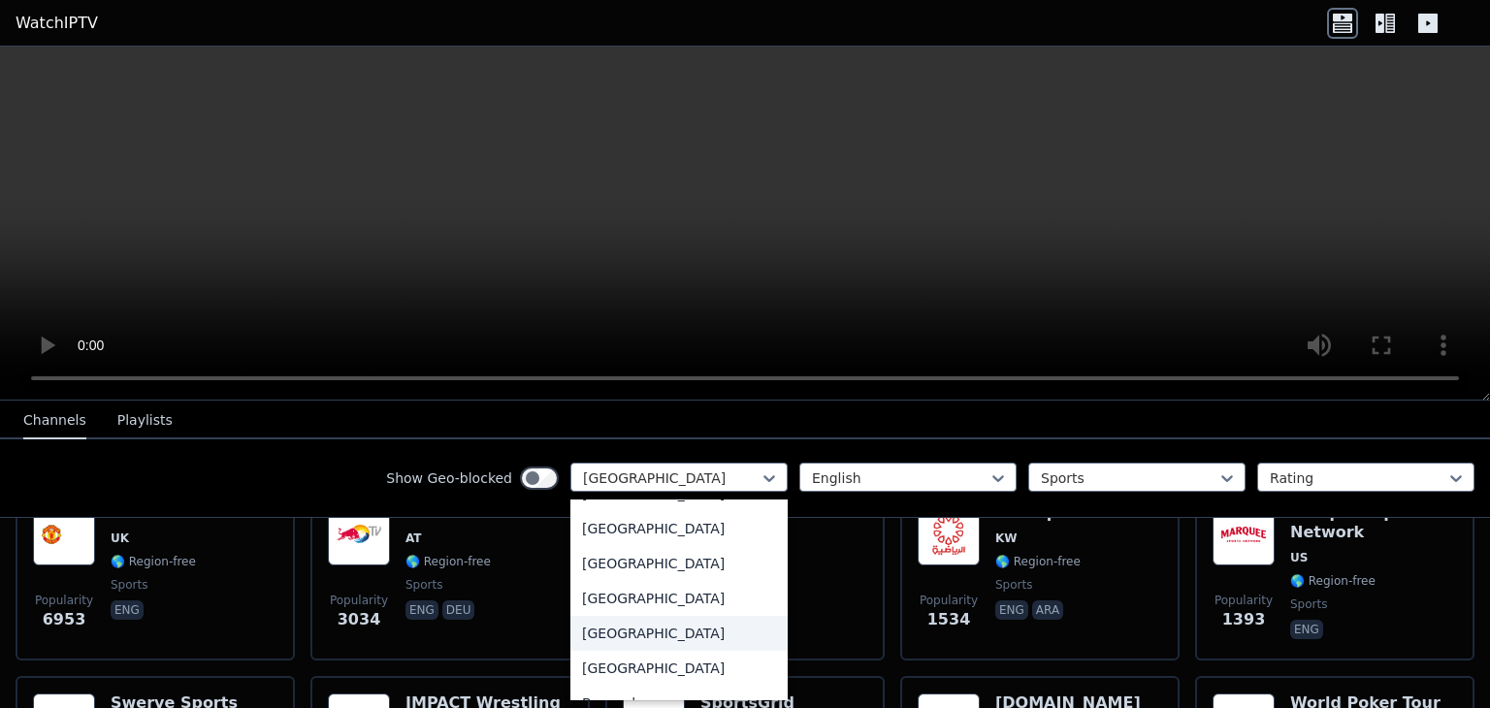
scroll to position [687, 0]
click at [653, 443] on div "Show Geo-blocked option India, selected. 206 results available. Use Up and Down…" at bounding box center [745, 478] width 1490 height 79
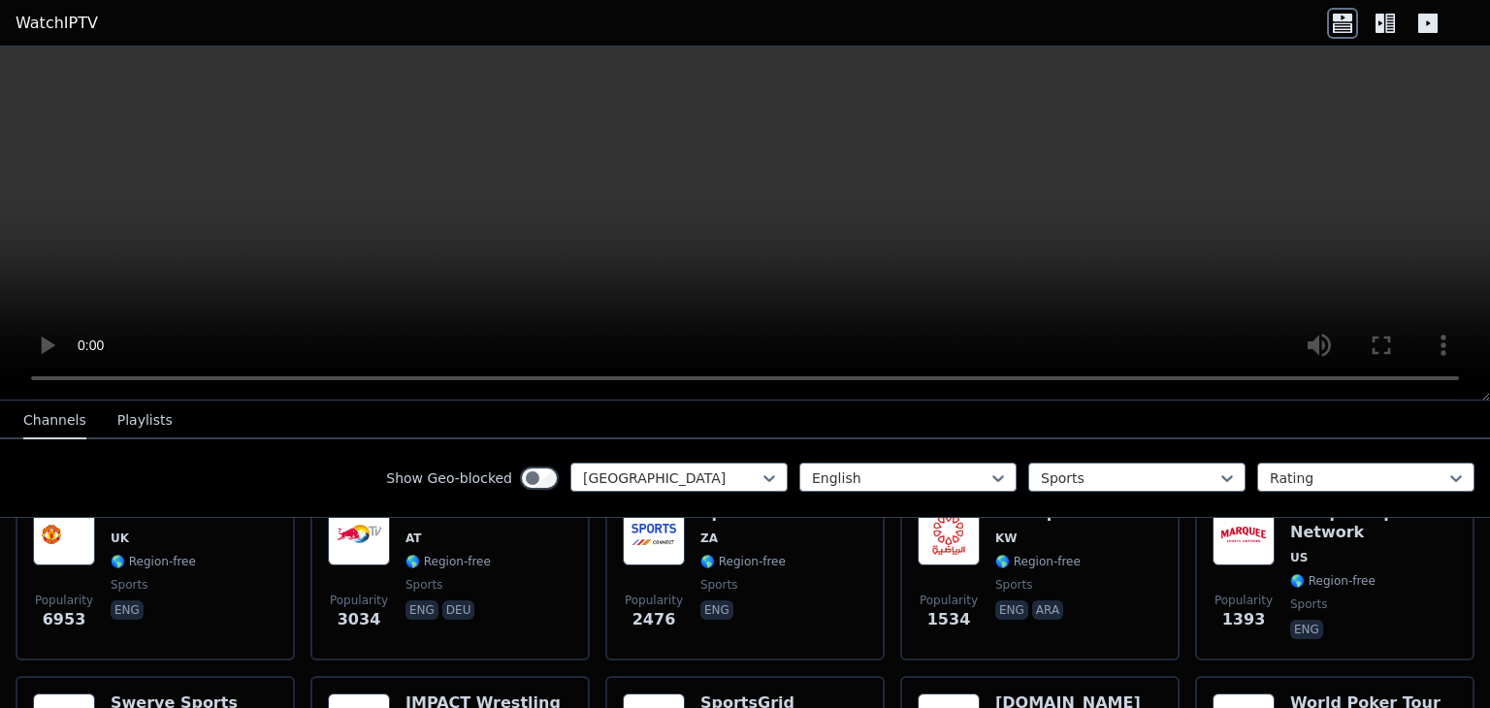
scroll to position [102, 0]
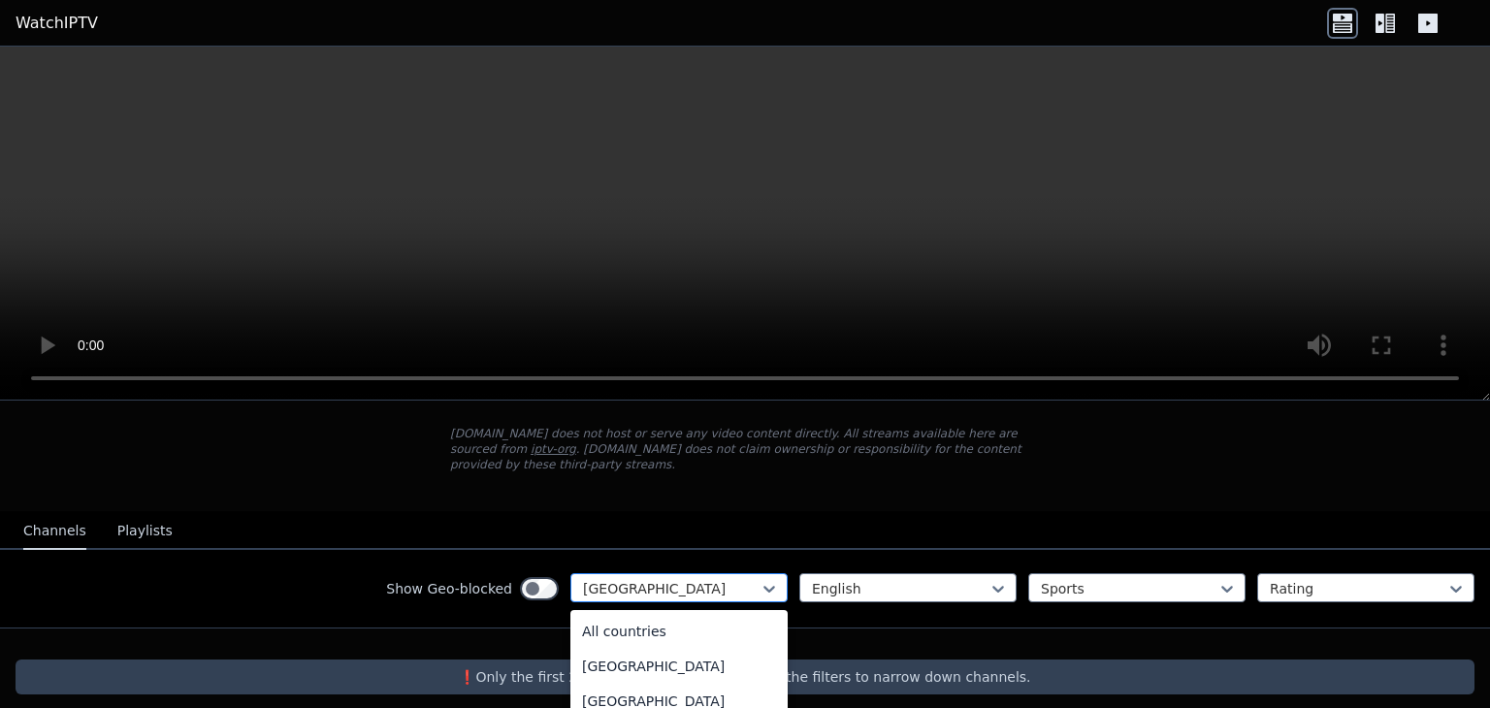
click at [682, 579] on div at bounding box center [671, 588] width 177 height 19
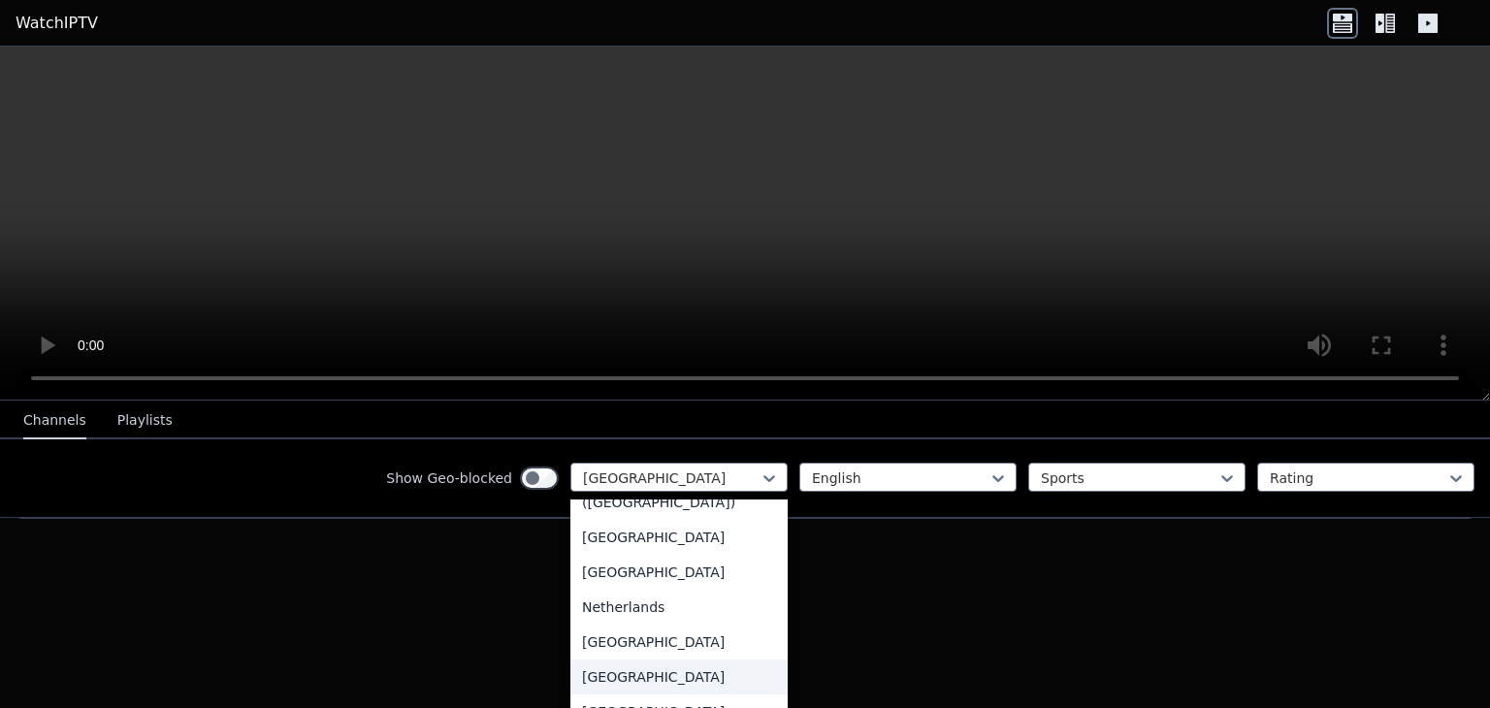
scroll to position [4541, 0]
click at [639, 571] on div "[GEOGRAPHIC_DATA]" at bounding box center [678, 573] width 217 height 35
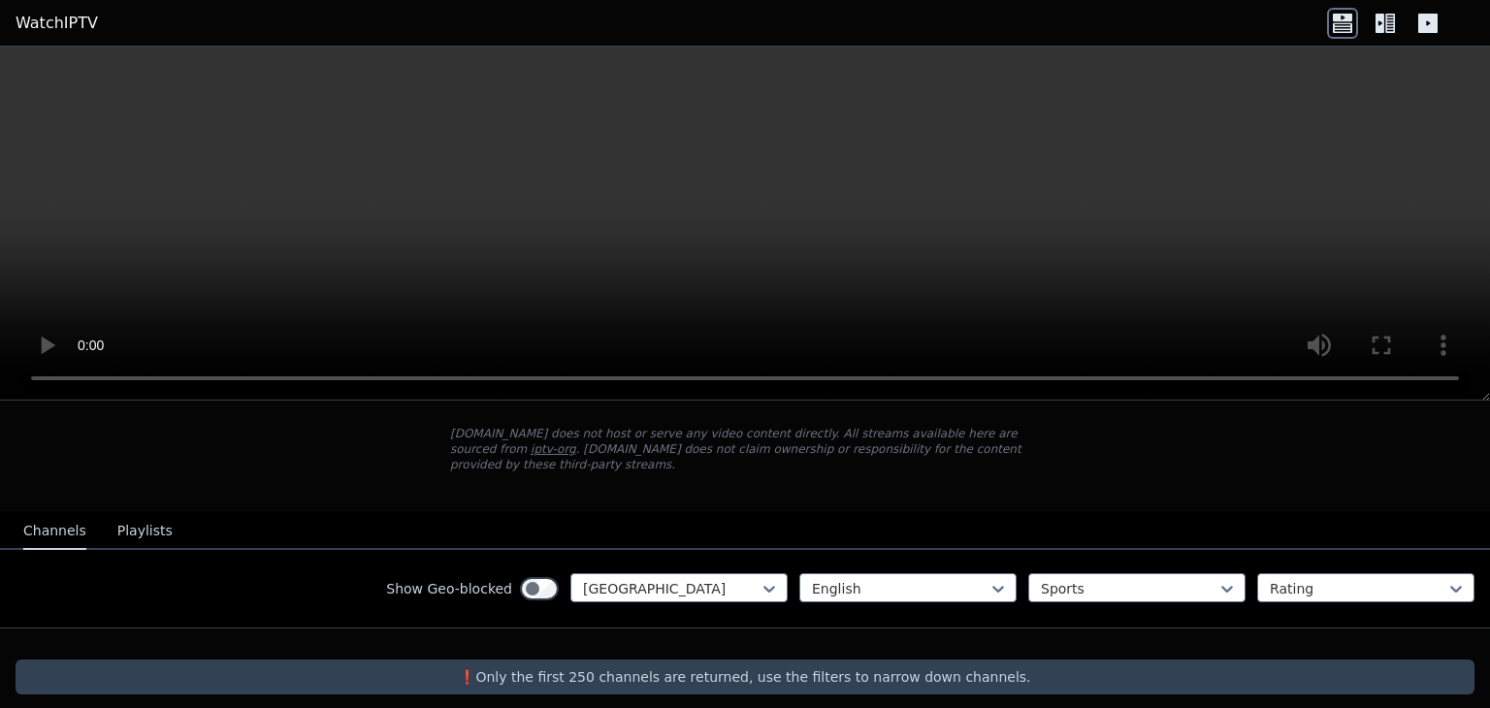
scroll to position [188, 0]
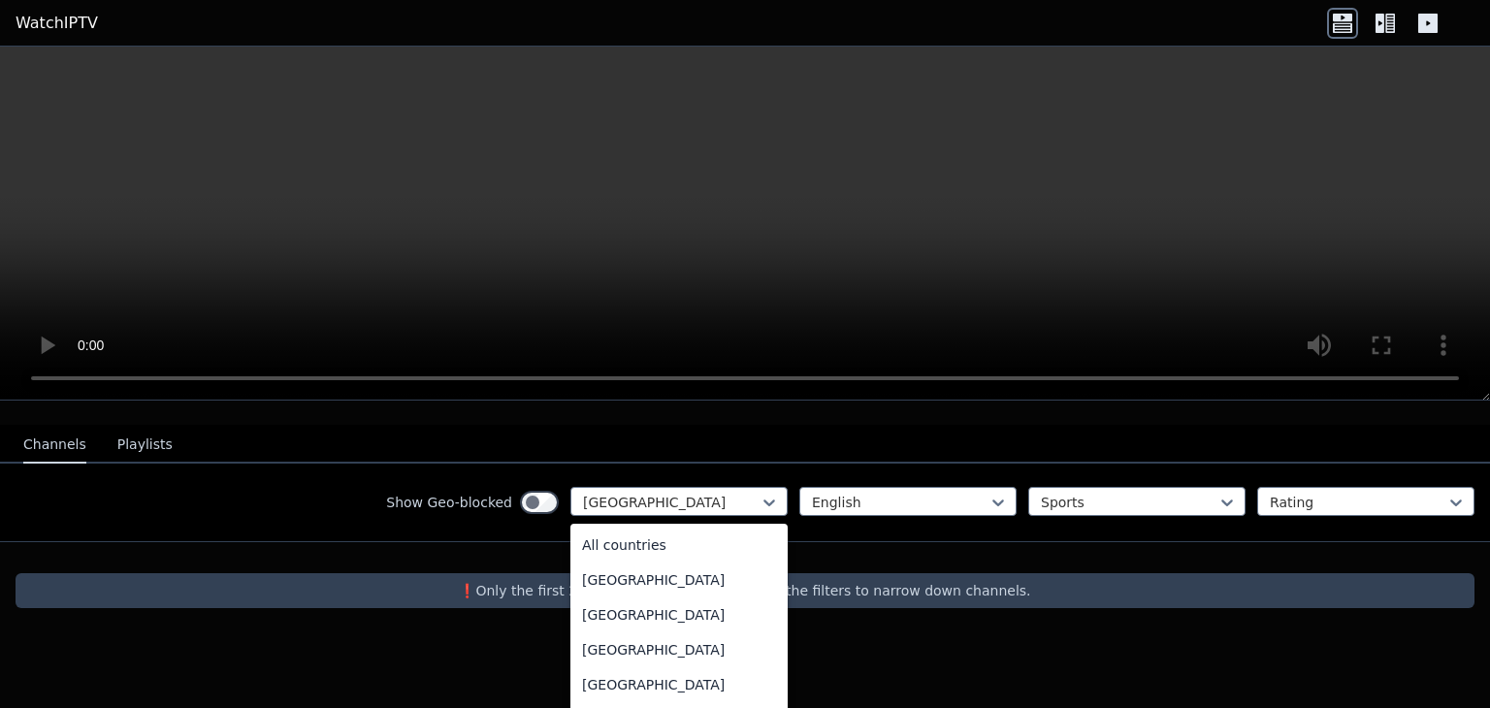
click at [639, 516] on div "option [GEOGRAPHIC_DATA], selected. 206 results available. Use Up and Down to c…" at bounding box center [678, 501] width 217 height 29
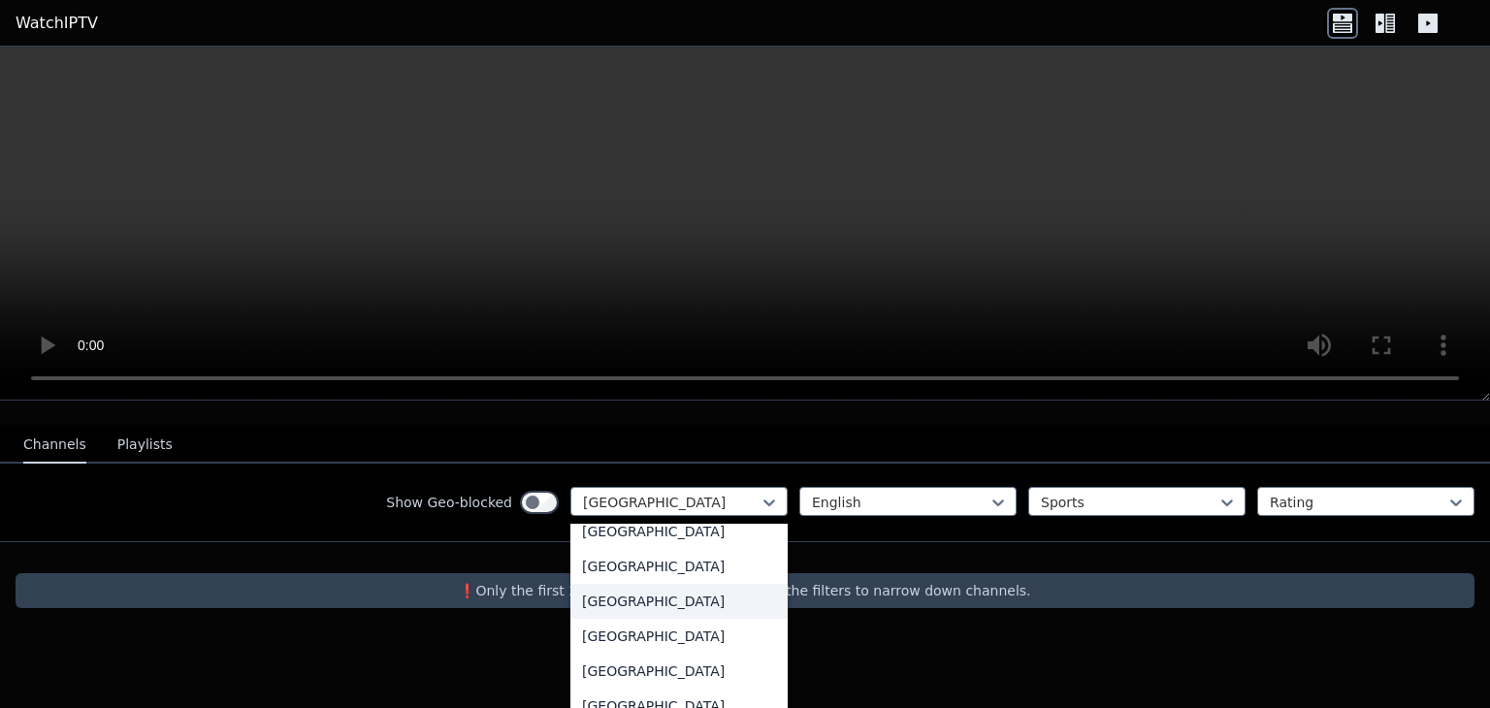
scroll to position [7018, 0]
click at [629, 652] on div "[GEOGRAPHIC_DATA]" at bounding box center [678, 669] width 217 height 35
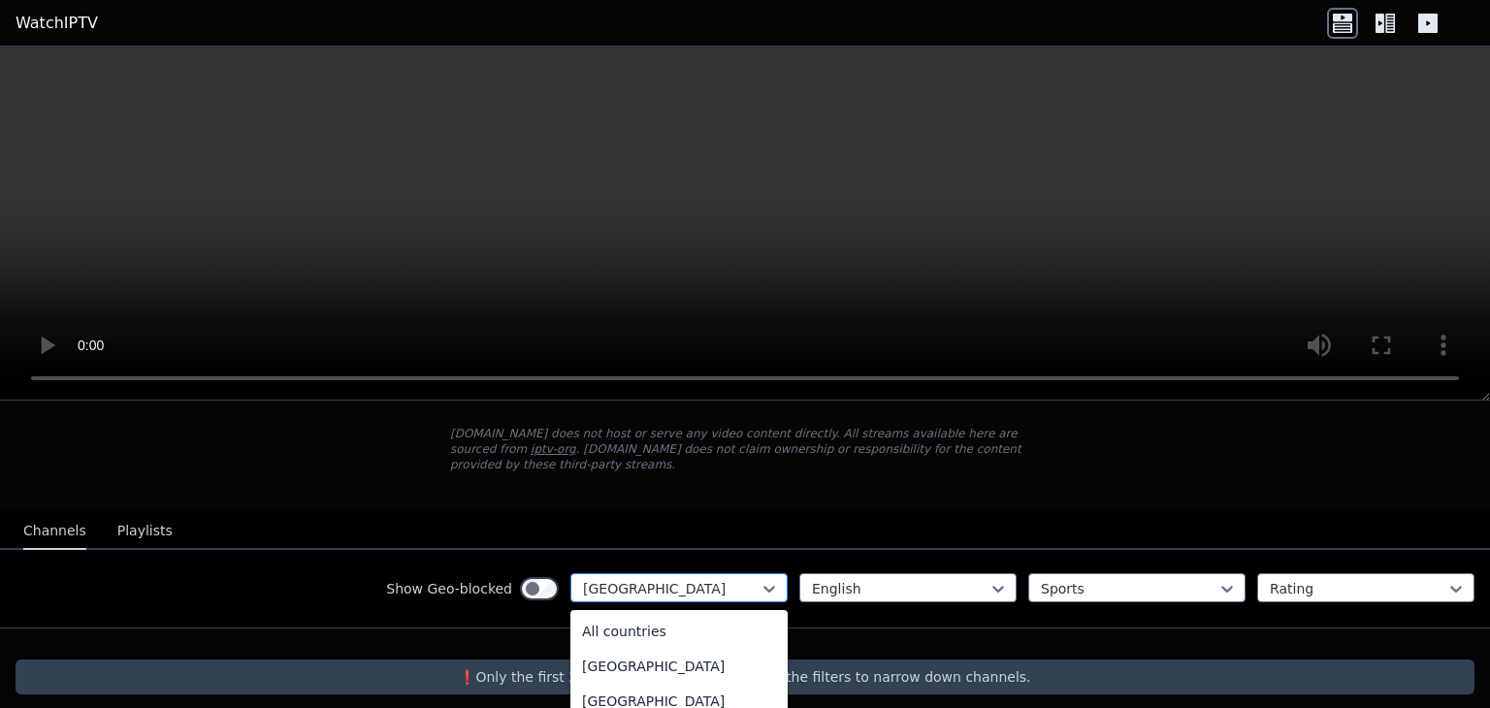
scroll to position [180, 0]
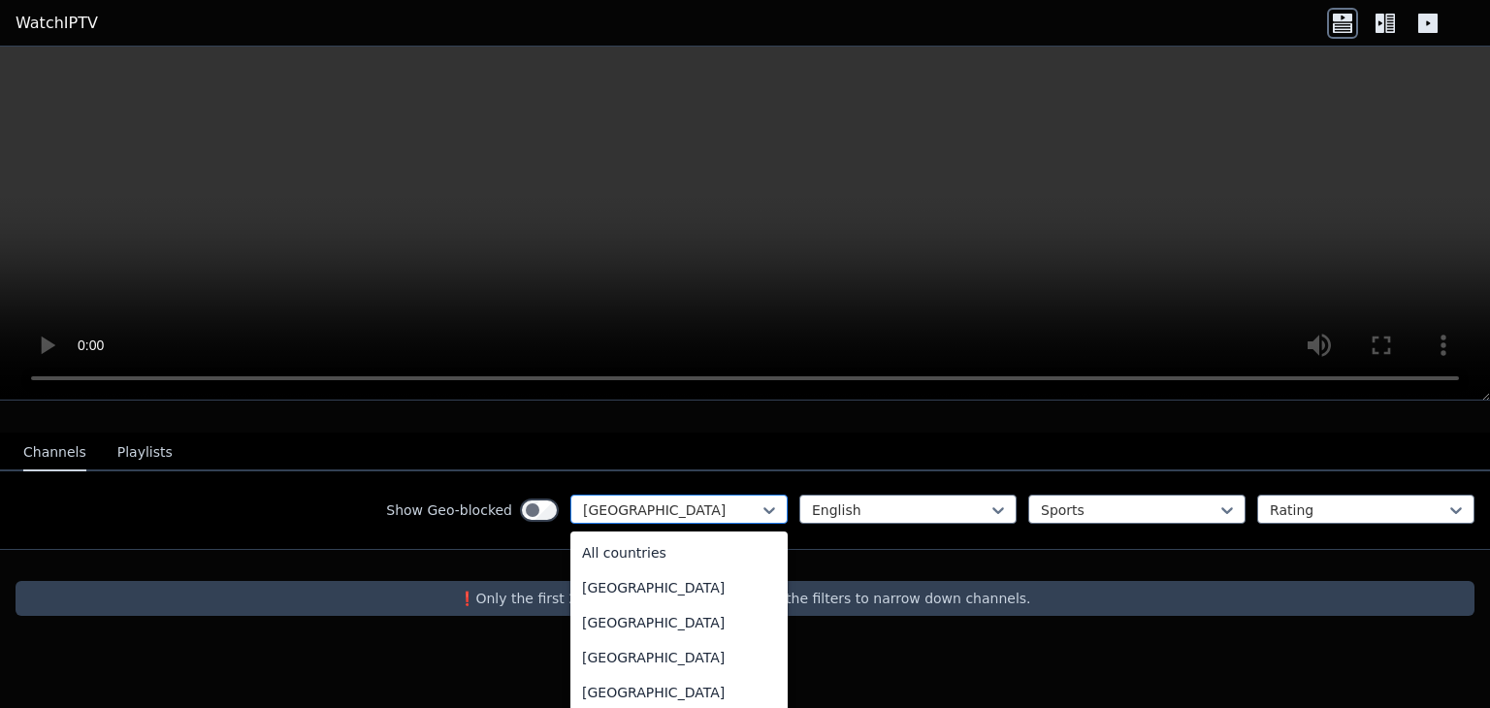
click at [658, 524] on div "option [GEOGRAPHIC_DATA], selected. 206 results available. Use Up and Down to c…" at bounding box center [678, 509] width 217 height 29
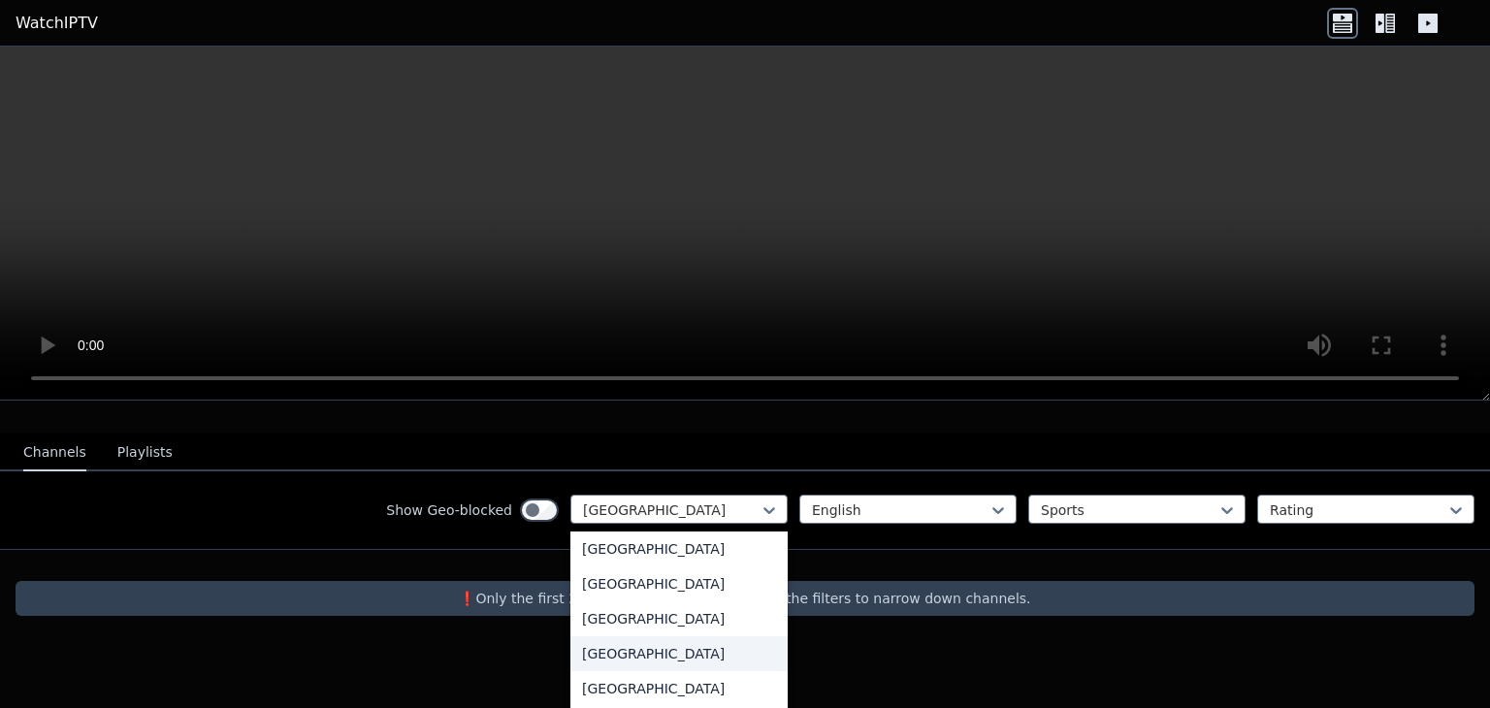
scroll to position [7026, 0]
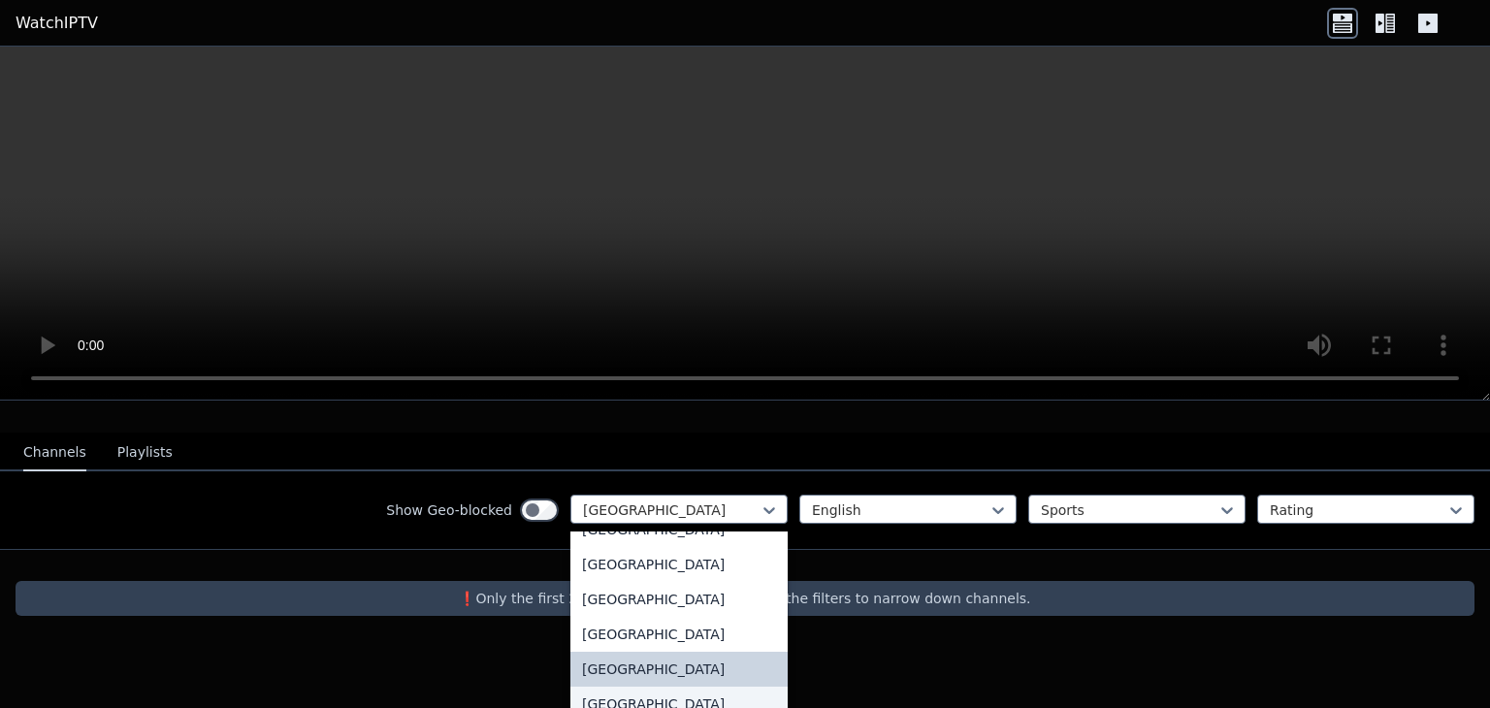
click at [666, 687] on div "[GEOGRAPHIC_DATA]" at bounding box center [678, 704] width 217 height 35
